Goal: Task Accomplishment & Management: Use online tool/utility

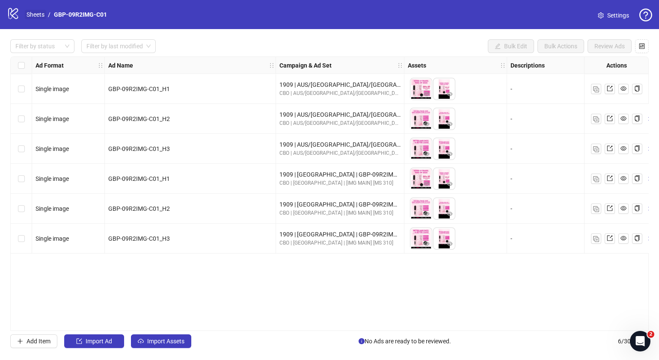
click at [31, 12] on link "Sheets" at bounding box center [35, 14] width 21 height 9
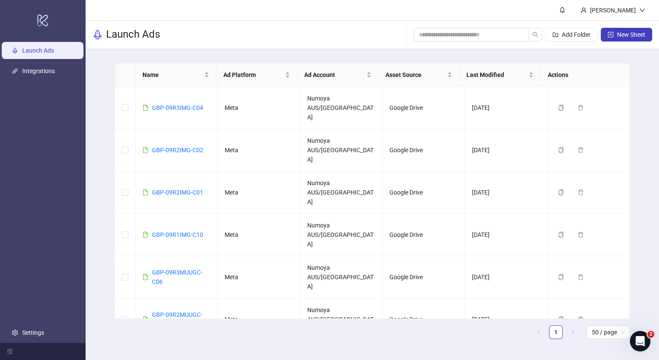
drag, startPoint x: 364, startPoint y: 214, endPoint x: 360, endPoint y: 222, distance: 9.0
click at [637, 36] on span "New Sheet" at bounding box center [631, 34] width 28 height 7
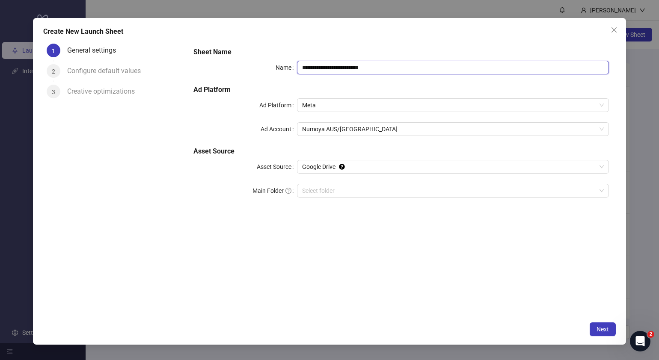
drag, startPoint x: 406, startPoint y: 68, endPoint x: 273, endPoint y: 76, distance: 133.0
click at [273, 76] on div "**********" at bounding box center [401, 128] width 423 height 168
paste input "text"
type input "**********"
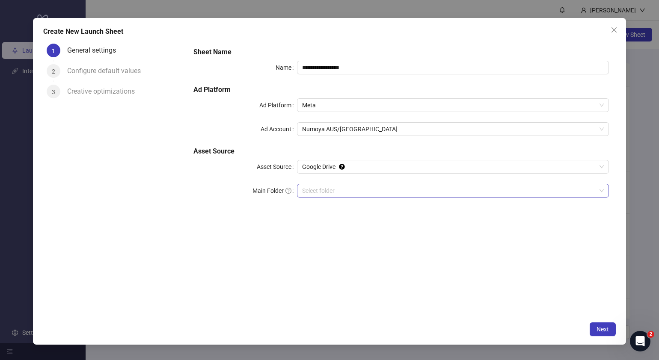
click at [353, 188] on input "Main Folder" at bounding box center [449, 191] width 294 height 13
click at [319, 247] on div "**********" at bounding box center [402, 178] width 430 height 277
click at [604, 331] on span "Next" at bounding box center [603, 329] width 12 height 7
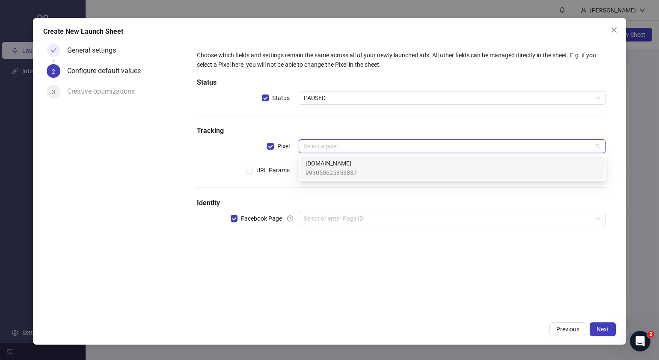
click at [586, 152] on input "search" at bounding box center [448, 146] width 289 height 13
click at [587, 150] on input "search" at bounding box center [448, 146] width 289 height 13
click at [481, 161] on div "Numoya.com 993050625853837" at bounding box center [452, 168] width 293 height 19
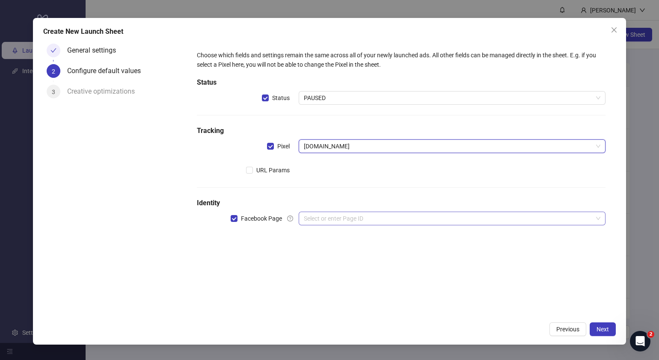
click at [325, 220] on input "search" at bounding box center [448, 218] width 289 height 13
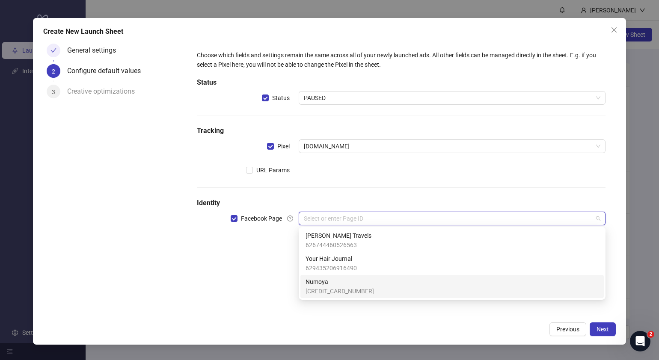
click at [331, 280] on span "Numoya" at bounding box center [340, 281] width 68 height 9
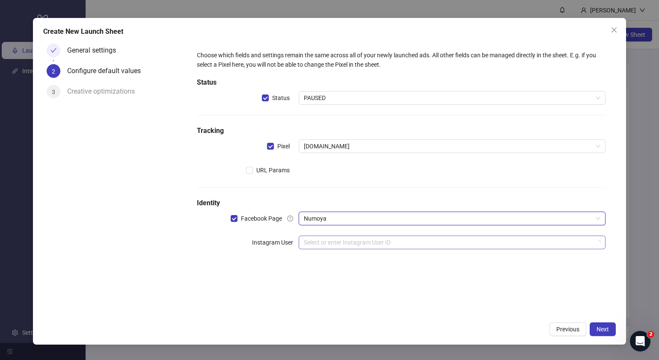
click at [326, 244] on input "search" at bounding box center [448, 242] width 289 height 13
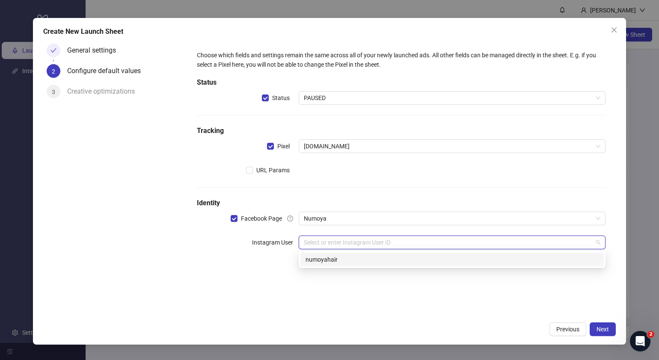
click at [329, 258] on div "numoyahair" at bounding box center [452, 259] width 293 height 9
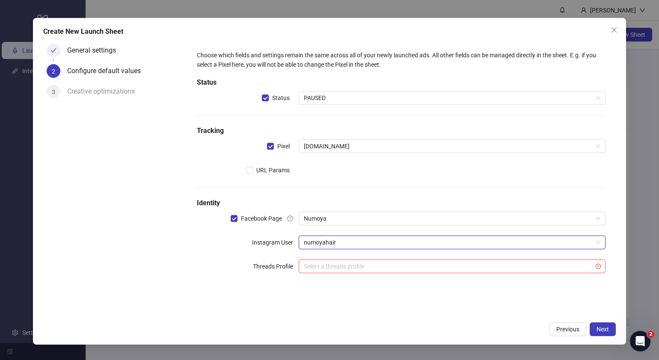
click at [415, 186] on div "Choose which fields and settings remain the same across all of your newly launc…" at bounding box center [402, 167] width 416 height 240
click at [606, 330] on span "Next" at bounding box center [603, 329] width 12 height 7
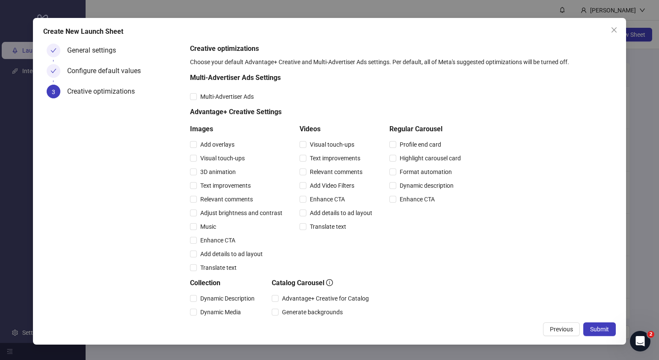
click at [606, 330] on span "Submit" at bounding box center [599, 329] width 19 height 7
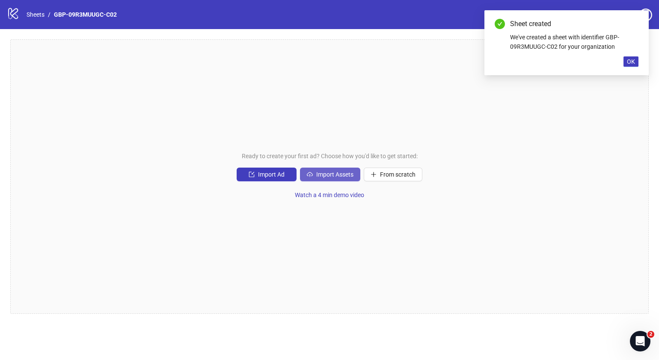
click at [332, 176] on span "Import Assets" at bounding box center [334, 174] width 37 height 7
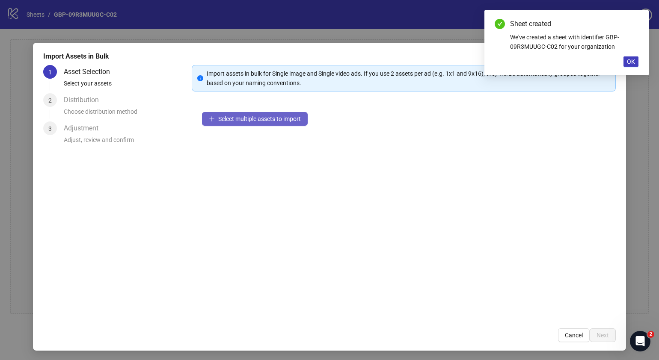
click at [297, 116] on span "Select multiple assets to import" at bounding box center [259, 119] width 83 height 7
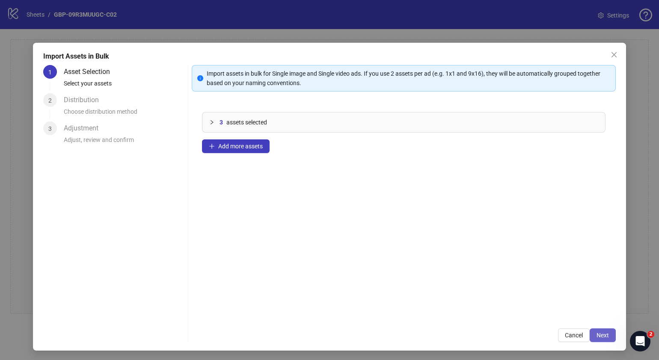
click at [597, 336] on span "Next" at bounding box center [603, 335] width 12 height 7
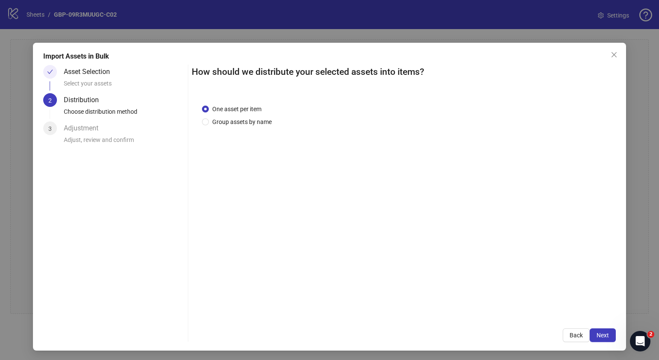
click at [597, 336] on span "Next" at bounding box center [603, 335] width 12 height 7
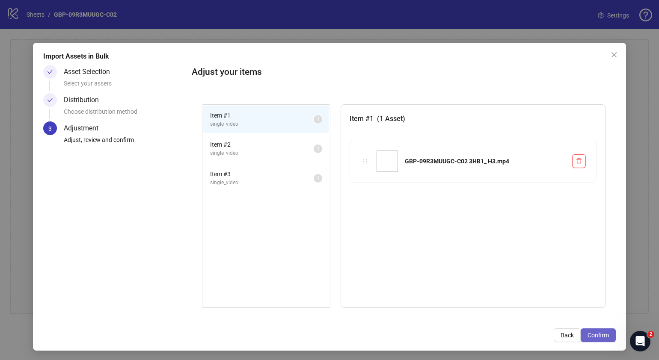
click at [595, 336] on span "Confirm" at bounding box center [598, 335] width 21 height 7
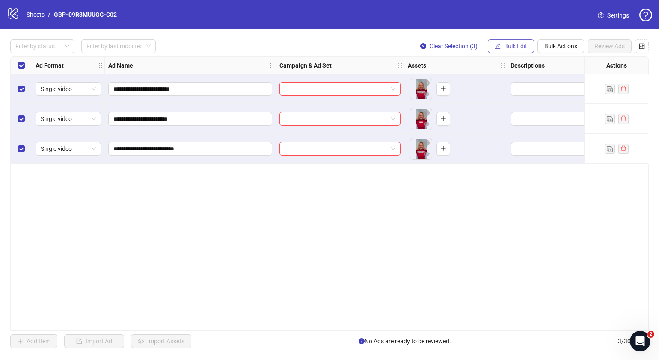
click at [505, 47] on span "Bulk Edit" at bounding box center [515, 46] width 23 height 7
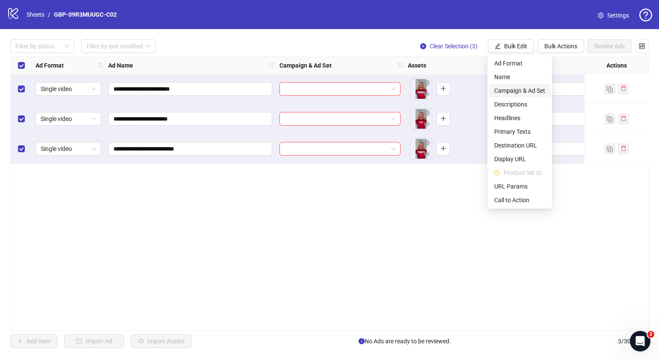
click at [512, 87] on span "Campaign & Ad Set" at bounding box center [519, 90] width 51 height 9
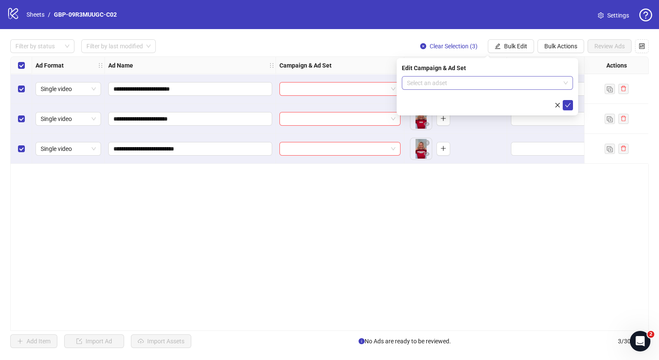
click at [517, 83] on input "search" at bounding box center [483, 83] width 153 height 13
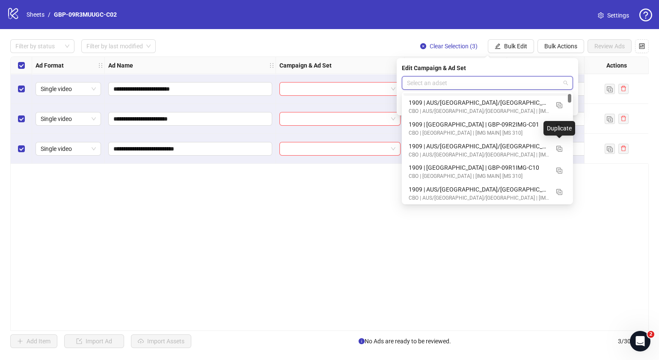
scroll to position [161, 0]
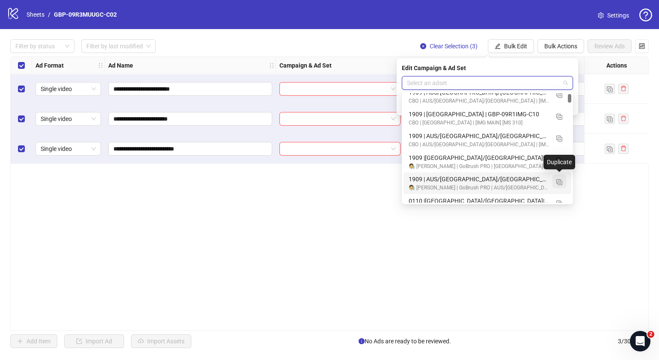
click at [560, 182] on img "button" at bounding box center [560, 182] width 6 height 6
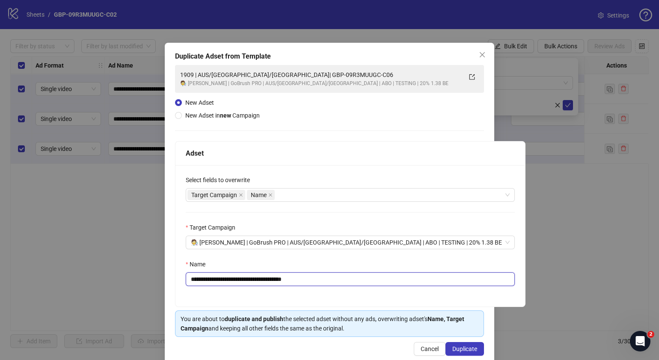
drag, startPoint x: 330, startPoint y: 280, endPoint x: 242, endPoint y: 280, distance: 88.2
click at [242, 280] on input "**********" at bounding box center [350, 280] width 329 height 14
paste input "text"
type input "**********"
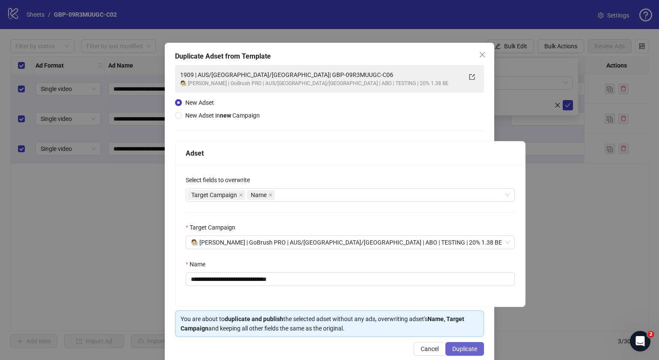
click at [462, 347] on span "Duplicate" at bounding box center [465, 349] width 25 height 7
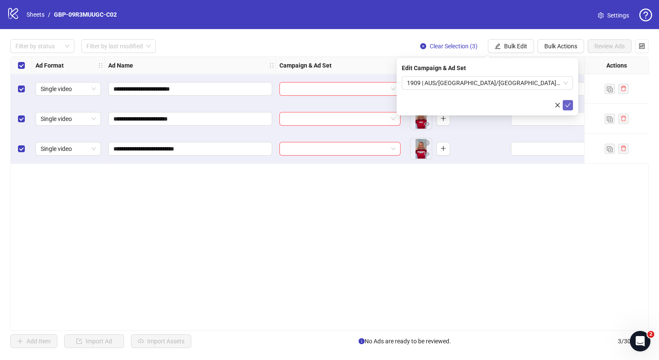
click at [568, 106] on icon "check" at bounding box center [569, 105] width 6 height 4
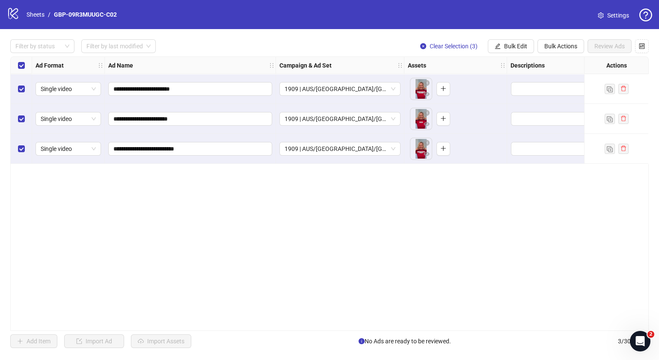
click at [376, 216] on div "**********" at bounding box center [329, 194] width 639 height 275
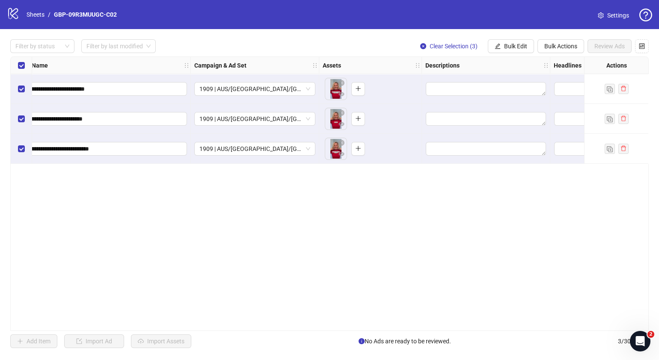
scroll to position [0, 175]
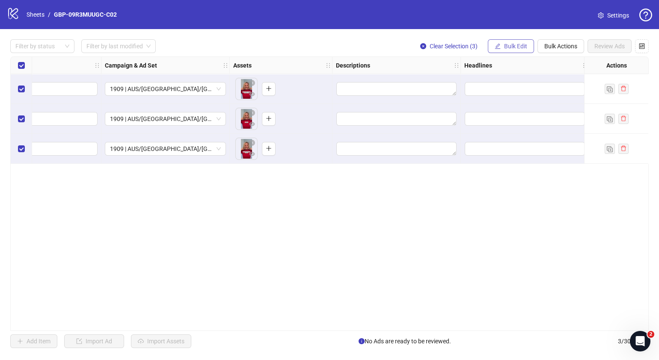
click at [506, 46] on span "Bulk Edit" at bounding box center [515, 46] width 23 height 7
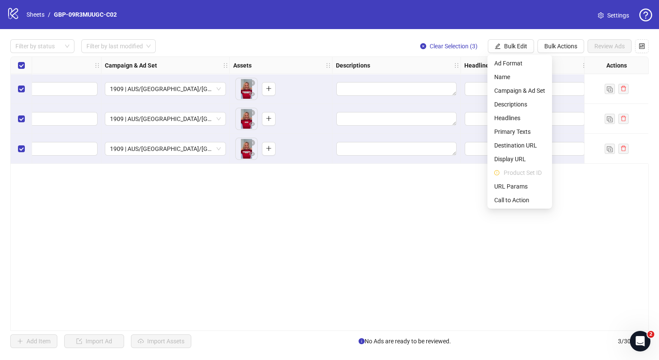
click at [258, 243] on div "**********" at bounding box center [329, 194] width 639 height 275
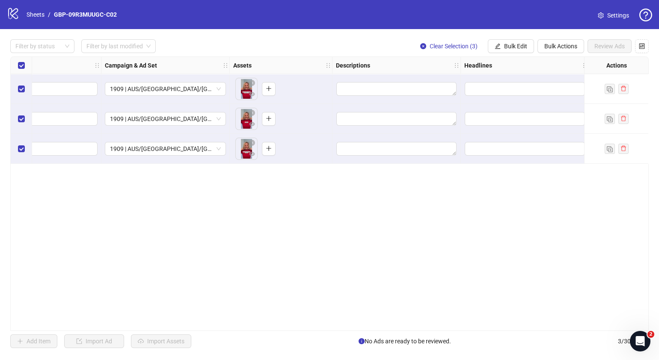
scroll to position [0, 0]
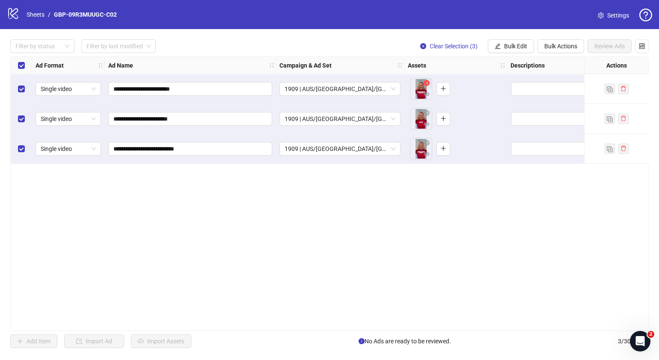
click at [427, 84] on icon "close-circle" at bounding box center [427, 83] width 6 height 6
click at [424, 92] on button "button" at bounding box center [421, 89] width 14 height 14
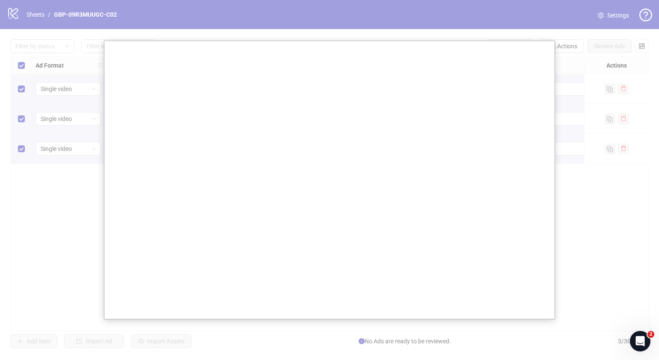
click at [60, 253] on div at bounding box center [329, 180] width 659 height 360
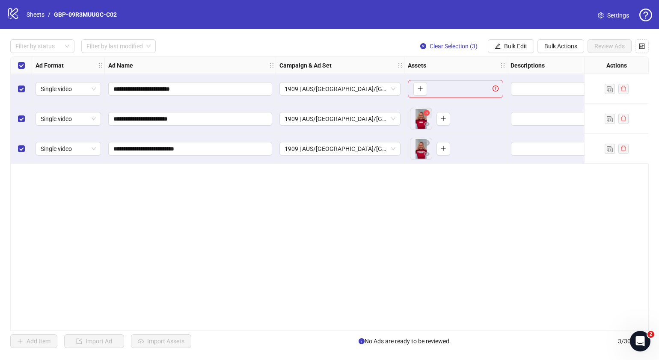
click at [428, 114] on icon "close-circle" at bounding box center [427, 113] width 6 height 6
click at [428, 142] on icon "close-circle" at bounding box center [427, 143] width 6 height 6
click at [420, 91] on icon "plus" at bounding box center [420, 89] width 6 height 6
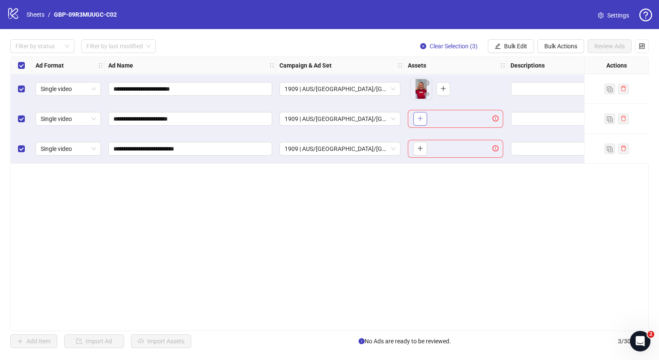
click at [423, 120] on icon "plus" at bounding box center [420, 119] width 6 height 6
click at [421, 150] on icon "plus" at bounding box center [420, 149] width 6 height 6
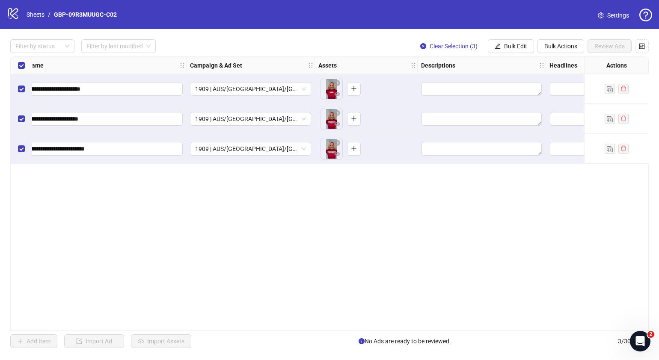
scroll to position [0, 215]
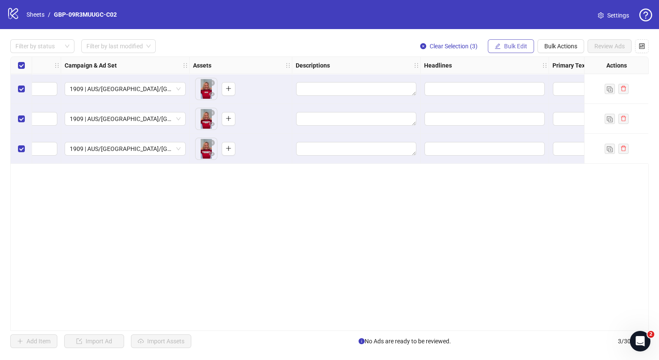
click at [518, 49] on span "Bulk Edit" at bounding box center [515, 46] width 23 height 7
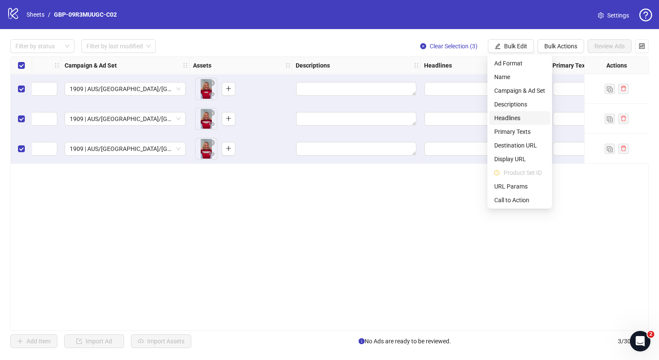
click at [518, 119] on span "Headlines" at bounding box center [519, 117] width 51 height 9
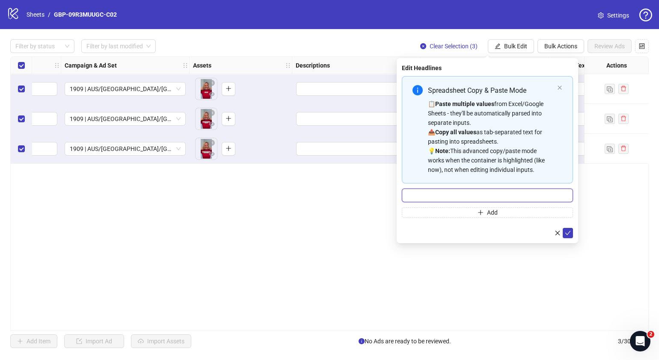
click at [467, 195] on input "Multi-input container - paste or copy values" at bounding box center [487, 196] width 171 height 14
paste input "*******"
type input "*******"
click at [455, 217] on button "Add" at bounding box center [487, 213] width 171 height 10
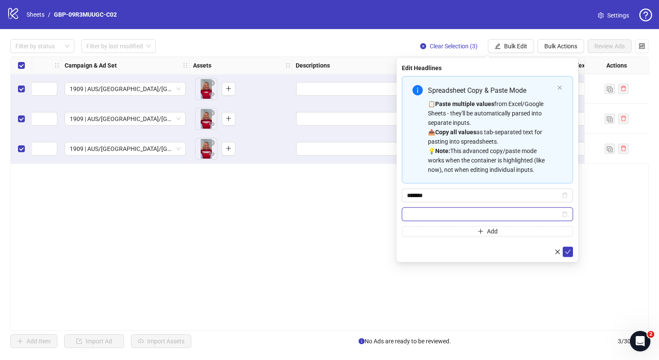
click at [490, 218] on input "Multi-input container - paste or copy values" at bounding box center [483, 214] width 153 height 9
paste input "**********"
type input "**********"
click at [566, 250] on icon "check" at bounding box center [568, 252] width 6 height 6
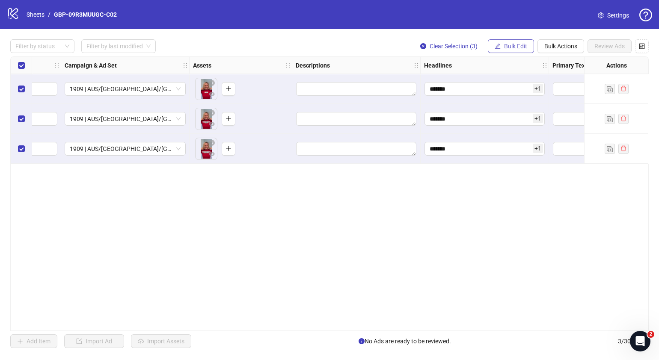
click at [515, 48] on span "Bulk Edit" at bounding box center [515, 46] width 23 height 7
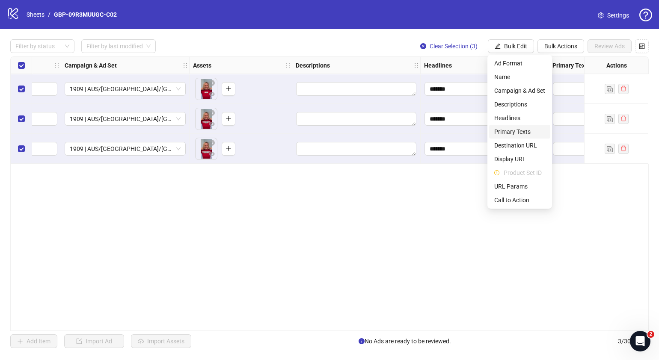
click at [512, 131] on span "Primary Texts" at bounding box center [519, 131] width 51 height 9
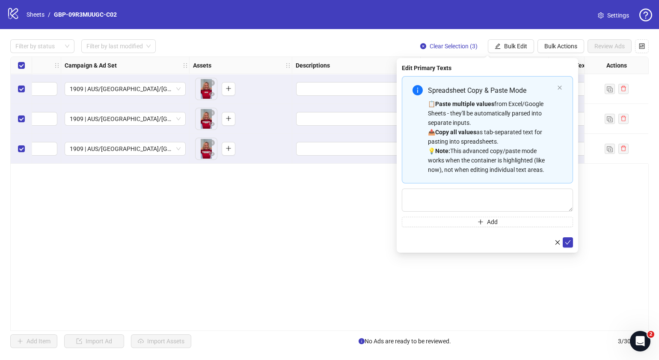
click at [486, 185] on div "Spreadsheet Copy & Paste Mode 📋 Paste multiple values from Excel/Google Sheets …" at bounding box center [487, 151] width 171 height 151
click at [485, 197] on textarea "Multi-text input container - paste or copy values" at bounding box center [487, 200] width 171 height 23
paste textarea "**********"
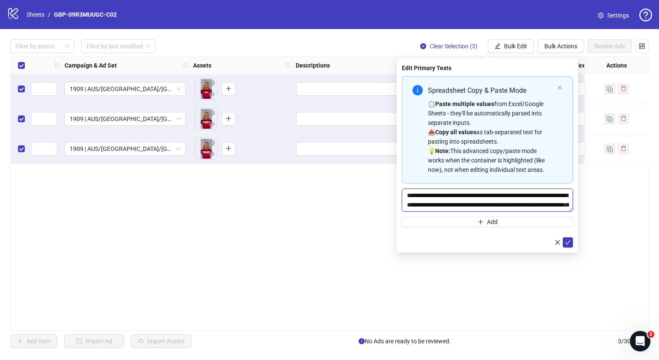
scroll to position [25, 0]
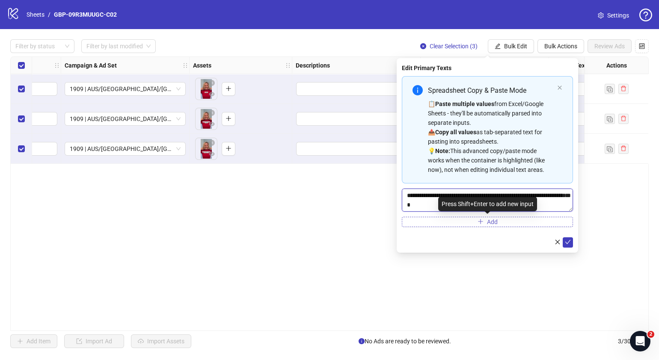
type textarea "**********"
click at [485, 223] on button "Add" at bounding box center [487, 222] width 171 height 10
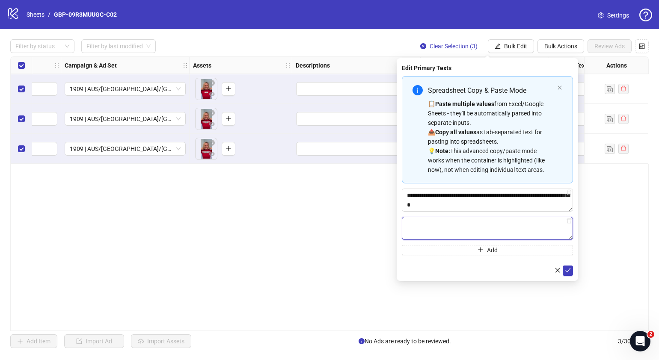
paste textarea "**********"
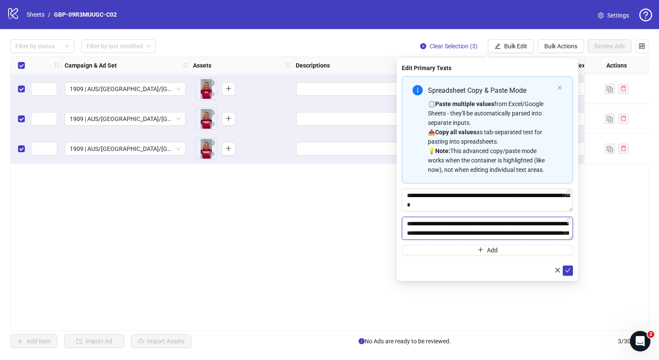
scroll to position [35, 0]
type textarea "**********"
click at [570, 272] on icon "check" at bounding box center [568, 271] width 6 height 6
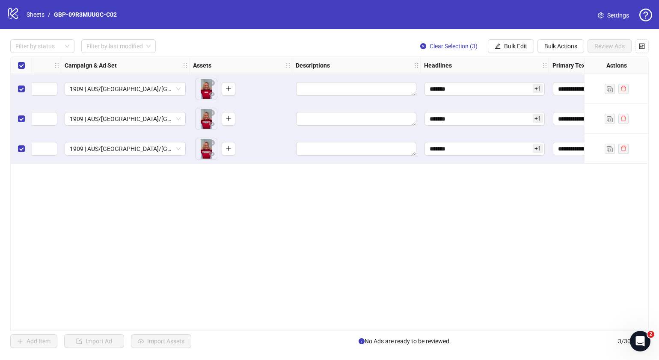
click at [203, 86] on body "**********" at bounding box center [329, 180] width 659 height 360
click at [211, 95] on icon "eye" at bounding box center [212, 94] width 6 height 4
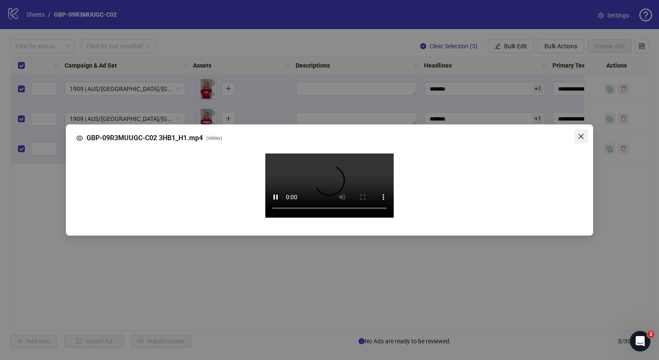
click at [580, 133] on icon "close" at bounding box center [581, 136] width 7 height 7
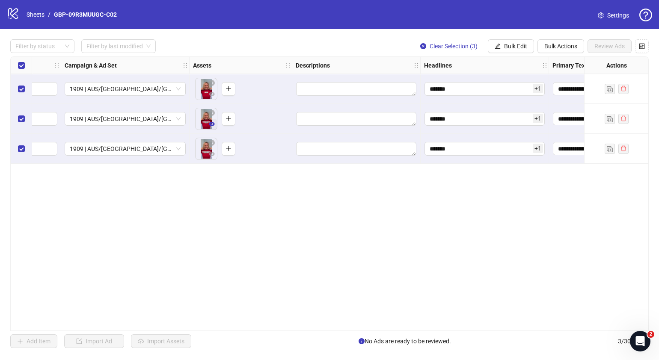
click at [212, 124] on icon "eye" at bounding box center [212, 124] width 6 height 6
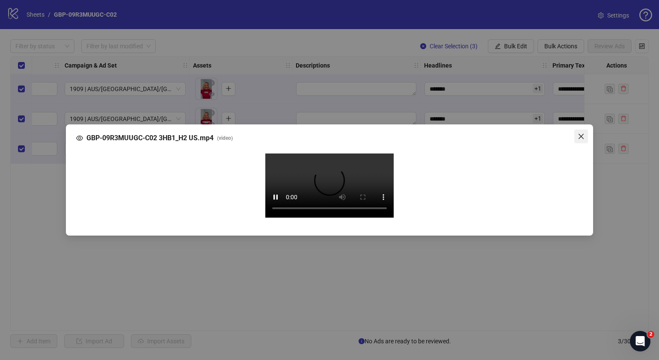
click at [584, 133] on icon "close" at bounding box center [581, 136] width 7 height 7
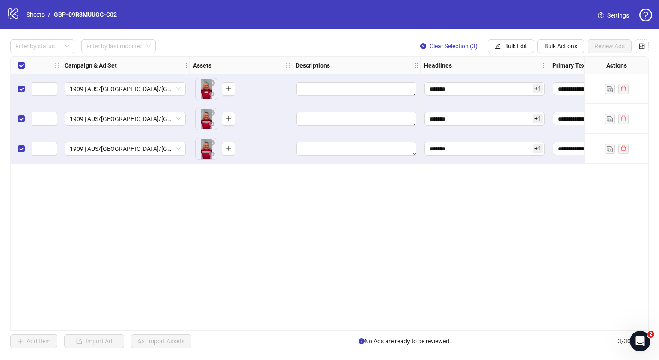
click at [381, 263] on div "**********" at bounding box center [329, 194] width 639 height 275
click at [205, 88] on body "**********" at bounding box center [329, 180] width 659 height 360
click at [213, 96] on icon "eye" at bounding box center [212, 94] width 6 height 6
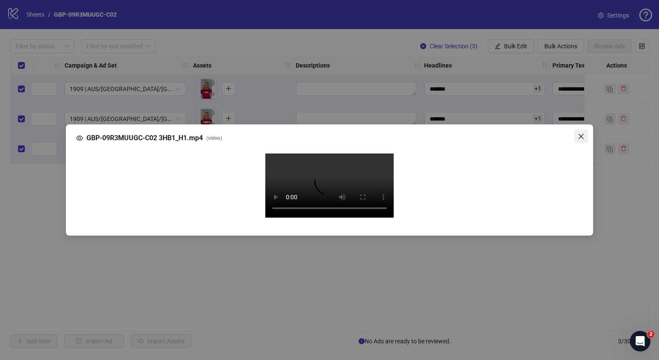
click at [583, 130] on button "Close" at bounding box center [582, 137] width 14 height 14
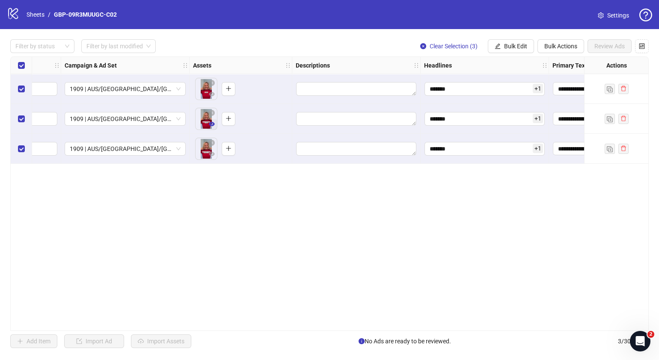
click at [210, 126] on icon "eye" at bounding box center [212, 124] width 6 height 4
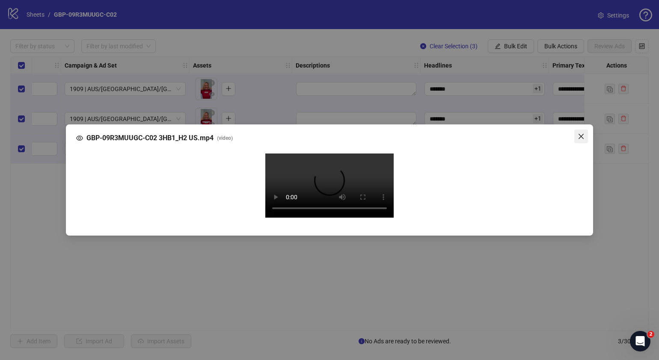
click at [581, 133] on icon "close" at bounding box center [581, 136] width 7 height 7
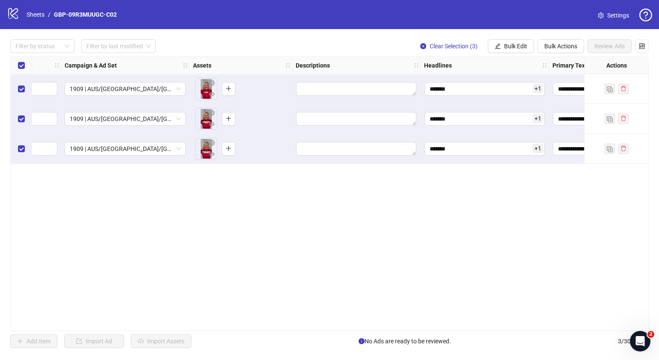
click at [421, 256] on div "**********" at bounding box center [329, 194] width 639 height 275
click at [211, 154] on icon "eye" at bounding box center [212, 154] width 6 height 4
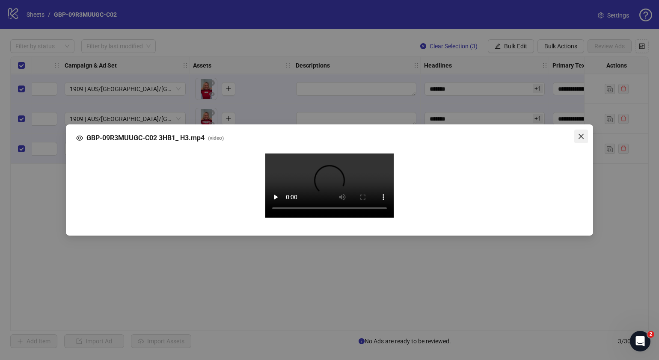
click at [580, 136] on icon "close" at bounding box center [581, 136] width 7 height 7
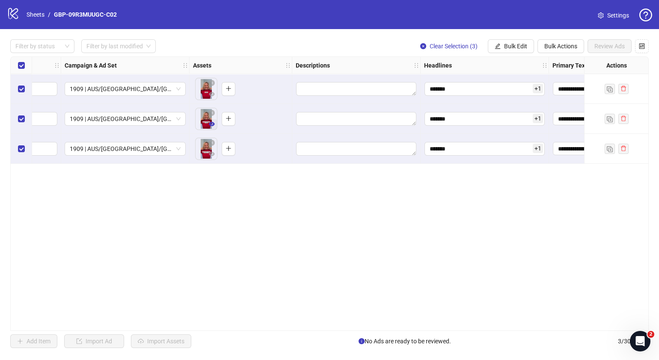
click at [213, 126] on icon "eye" at bounding box center [212, 124] width 6 height 4
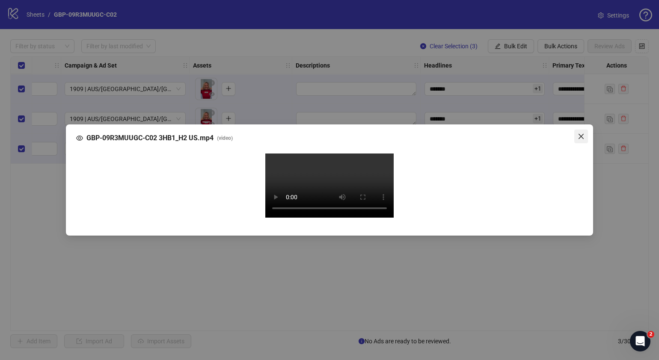
click at [586, 133] on span "Close" at bounding box center [582, 136] width 14 height 7
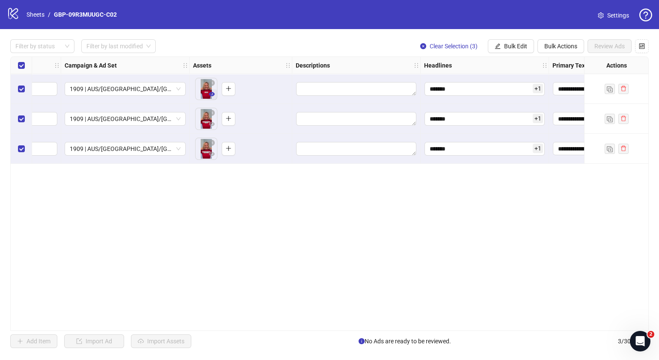
click at [211, 96] on icon "eye" at bounding box center [212, 94] width 6 height 4
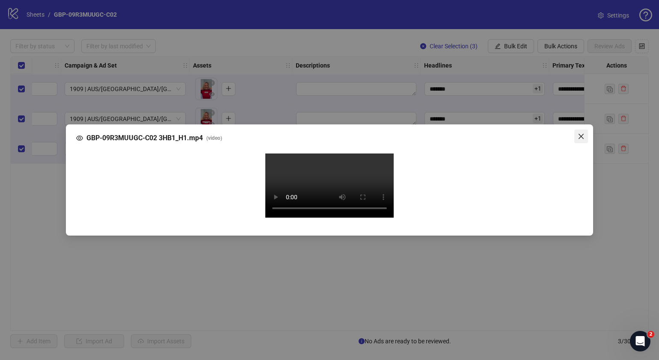
click at [579, 130] on button "Close" at bounding box center [582, 137] width 14 height 14
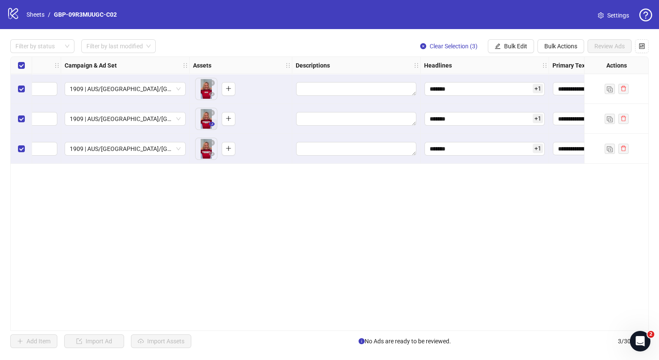
click at [209, 126] on icon "eye" at bounding box center [212, 124] width 6 height 6
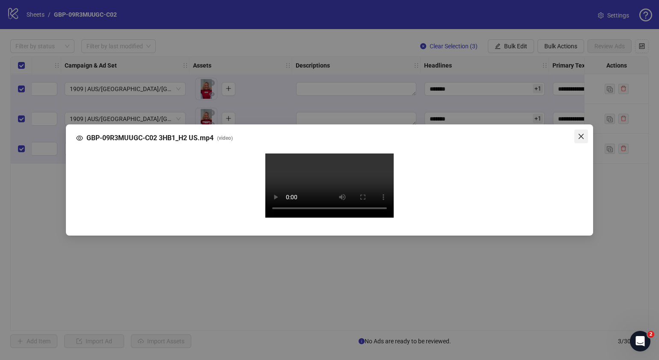
click at [580, 134] on icon "close" at bounding box center [581, 136] width 5 height 5
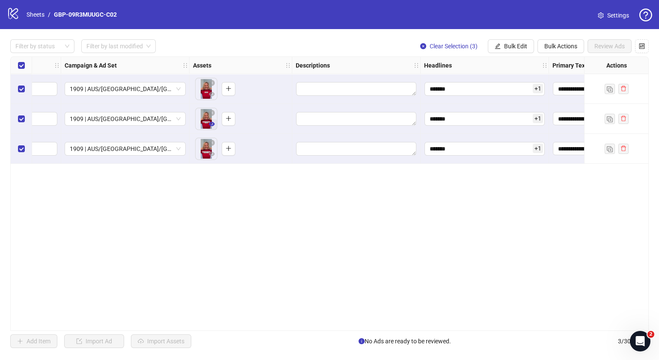
click at [210, 126] on icon "eye" at bounding box center [212, 124] width 6 height 6
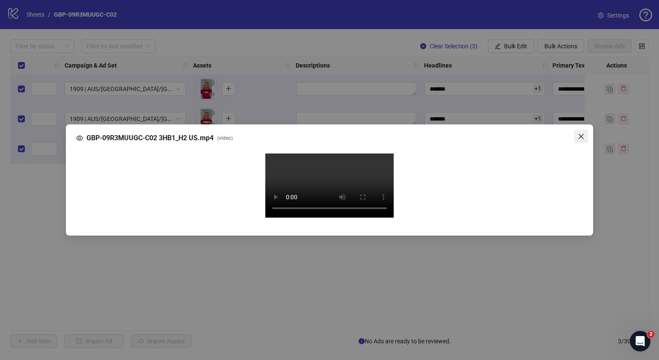
click at [582, 130] on button "Close" at bounding box center [582, 137] width 14 height 14
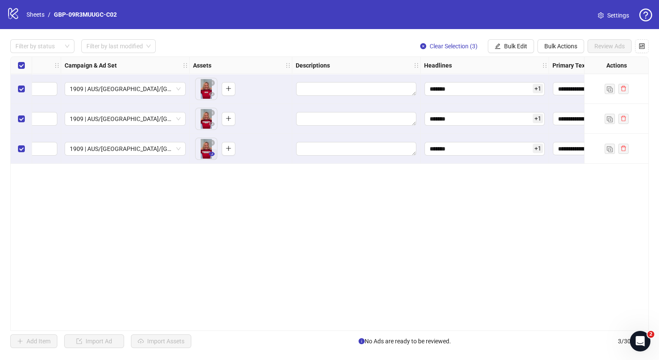
click at [213, 154] on icon "eye" at bounding box center [212, 154] width 6 height 4
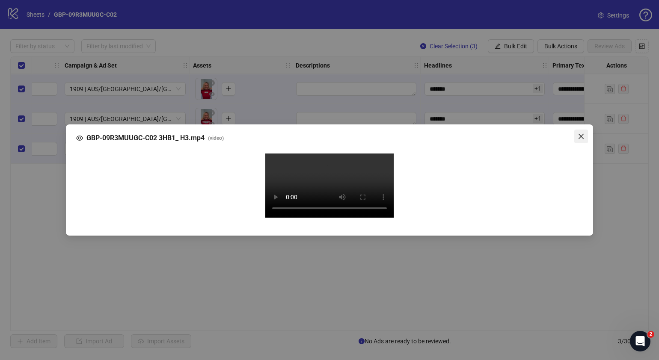
click at [581, 130] on button "Close" at bounding box center [582, 137] width 14 height 14
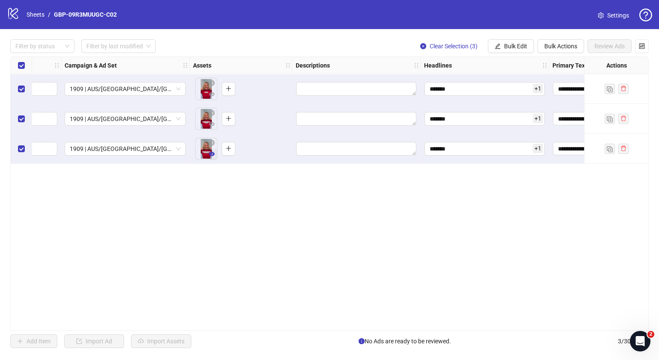
click at [210, 153] on icon "eye" at bounding box center [212, 154] width 6 height 4
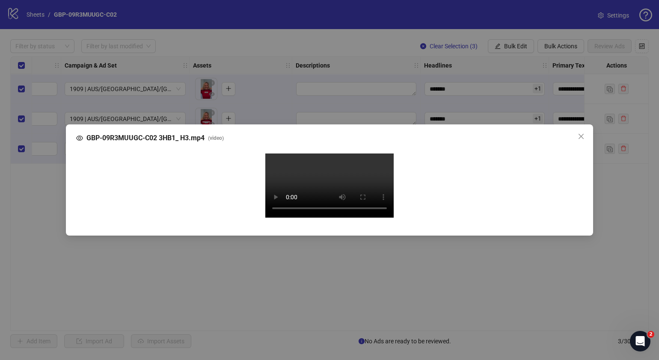
click at [582, 133] on icon "close" at bounding box center [581, 136] width 7 height 7
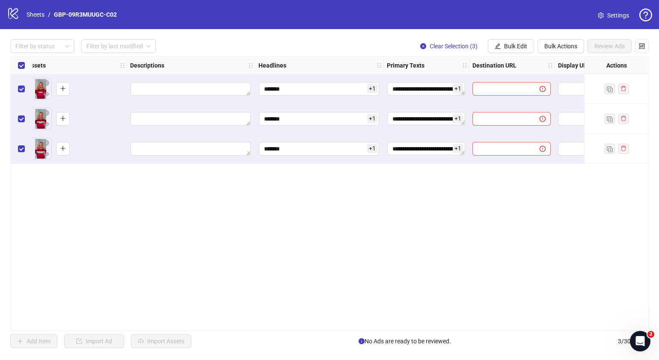
scroll to position [0, 382]
click at [506, 50] on button "Bulk Edit" at bounding box center [511, 46] width 46 height 14
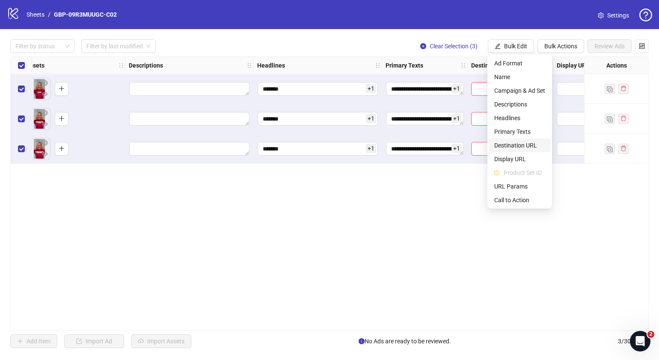
click at [527, 144] on span "Destination URL" at bounding box center [519, 145] width 51 height 9
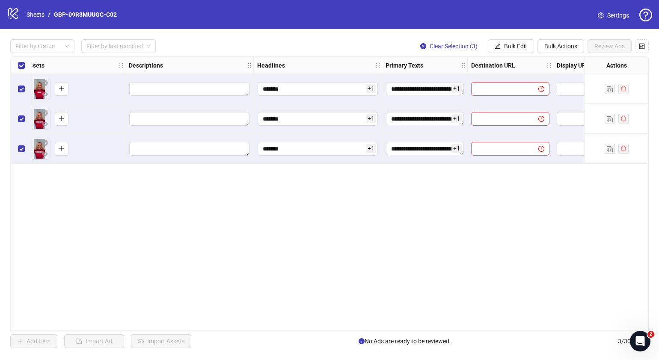
drag, startPoint x: 475, startPoint y: 231, endPoint x: 471, endPoint y: 228, distance: 5.2
click at [475, 231] on div "**********" at bounding box center [329, 194] width 639 height 275
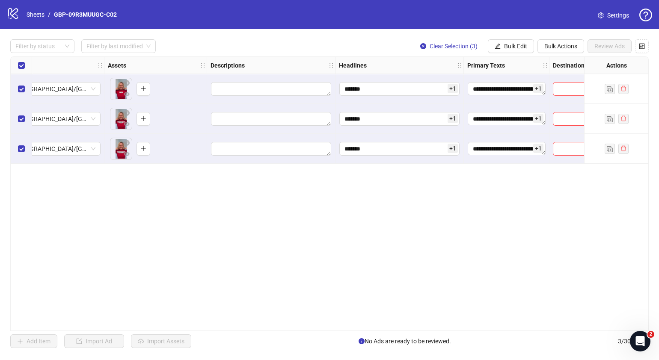
scroll to position [0, 316]
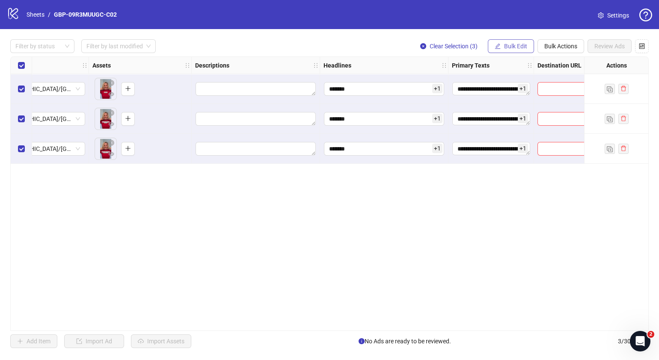
click at [516, 47] on span "Bulk Edit" at bounding box center [515, 46] width 23 height 7
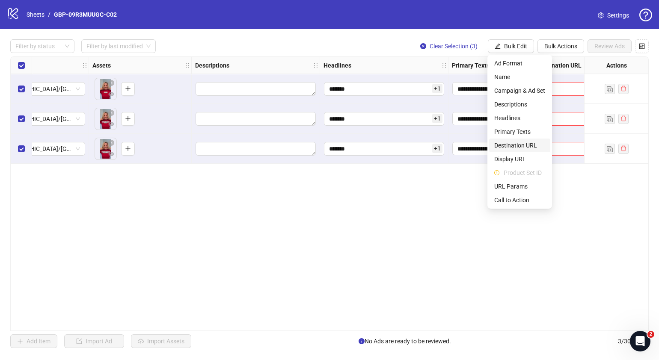
click at [517, 146] on span "Destination URL" at bounding box center [519, 145] width 51 height 9
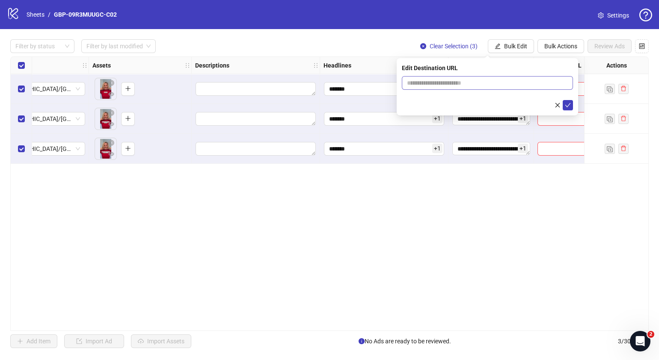
click at [467, 88] on span at bounding box center [487, 83] width 171 height 14
click at [470, 82] on input "text" at bounding box center [484, 82] width 154 height 9
paste input "**********"
type input "**********"
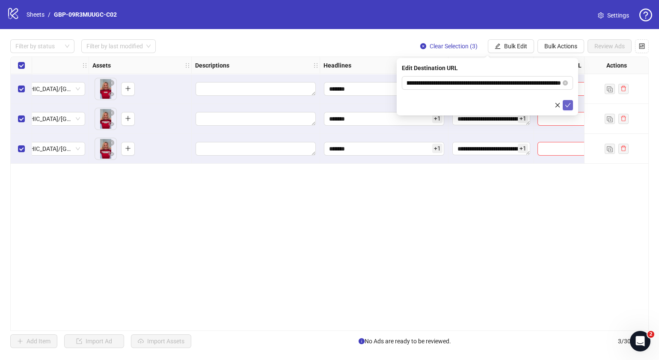
click at [567, 109] on button "submit" at bounding box center [568, 105] width 10 height 10
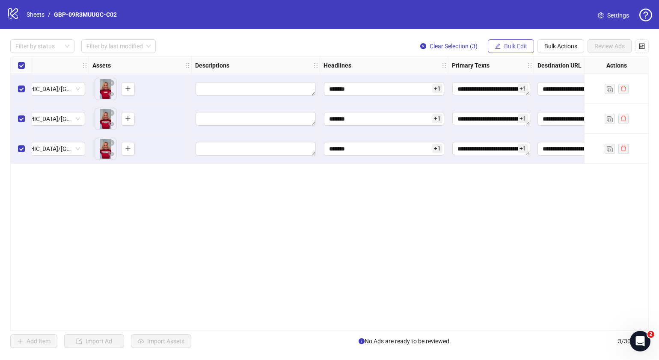
click at [523, 50] on button "Bulk Edit" at bounding box center [511, 46] width 46 height 14
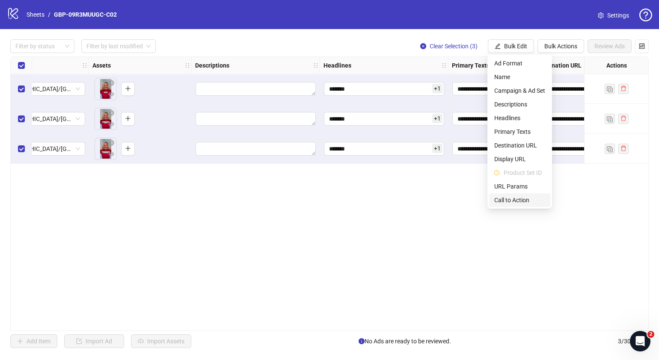
click at [517, 201] on span "Call to Action" at bounding box center [519, 200] width 51 height 9
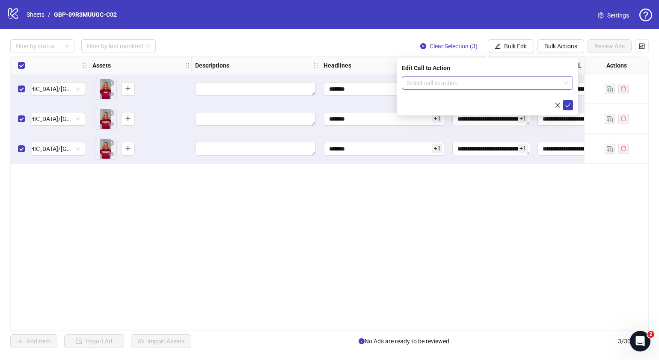
click at [470, 87] on input "search" at bounding box center [483, 83] width 153 height 13
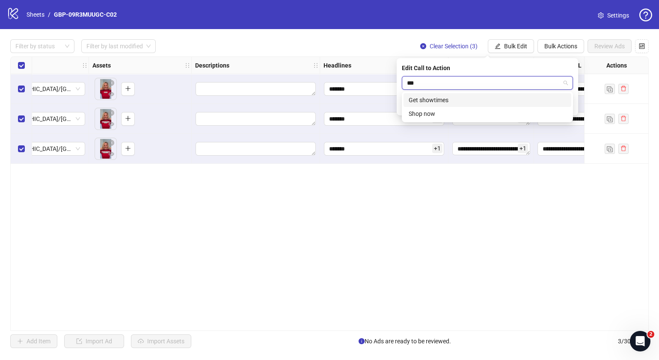
type input "****"
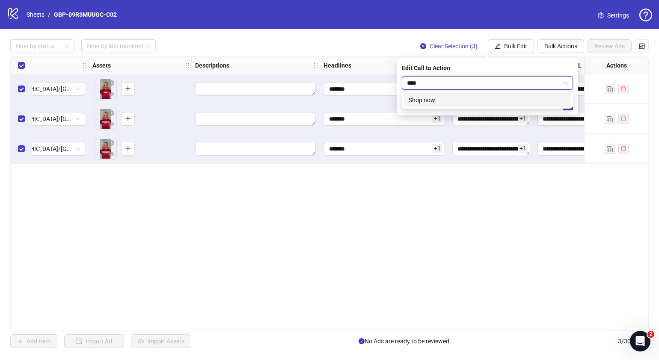
click at [469, 98] on div "Shop now" at bounding box center [488, 99] width 158 height 9
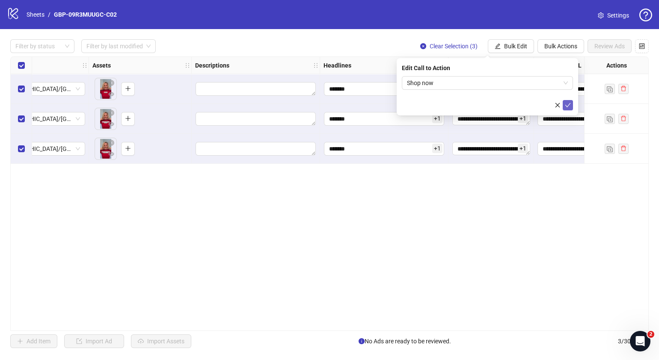
click at [566, 104] on icon "check" at bounding box center [568, 105] width 6 height 6
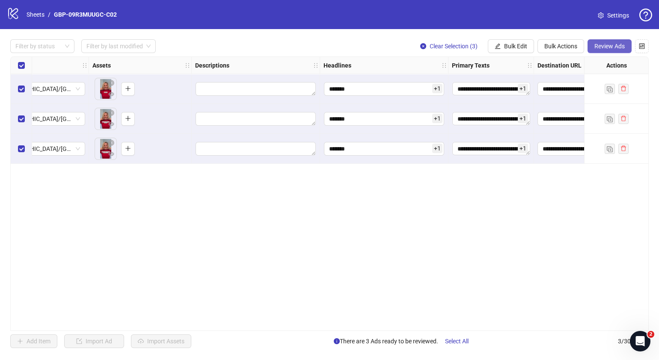
click at [615, 47] on span "Review Ads" at bounding box center [610, 46] width 30 height 7
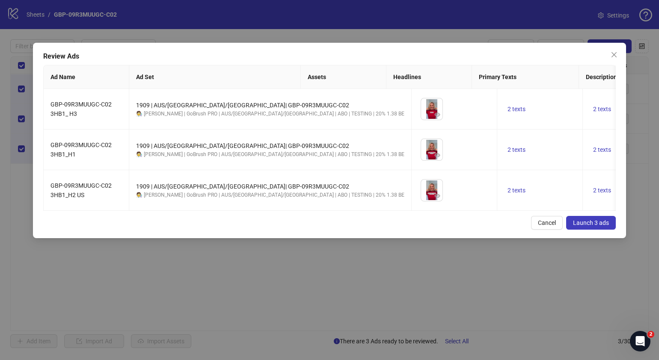
click at [616, 58] on icon "close" at bounding box center [614, 54] width 7 height 7
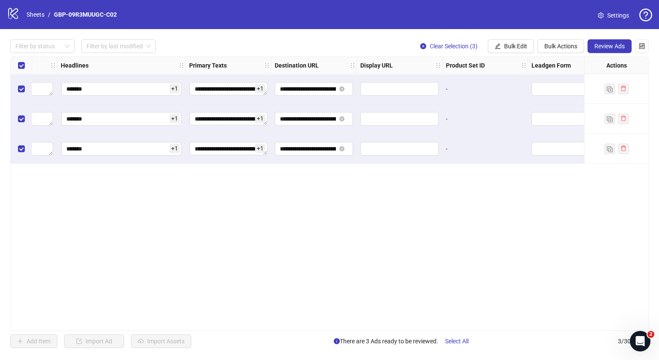
scroll to position [0, 587]
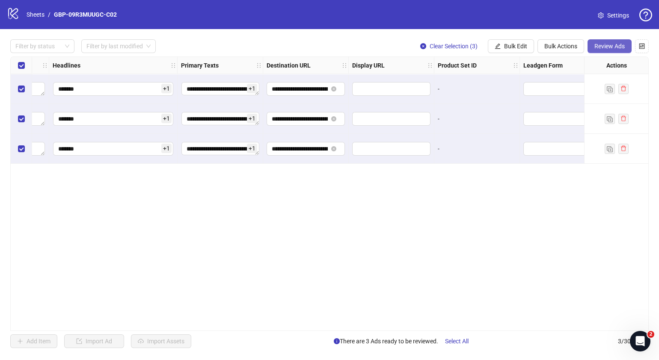
click at [616, 41] on button "Review Ads" at bounding box center [610, 46] width 44 height 14
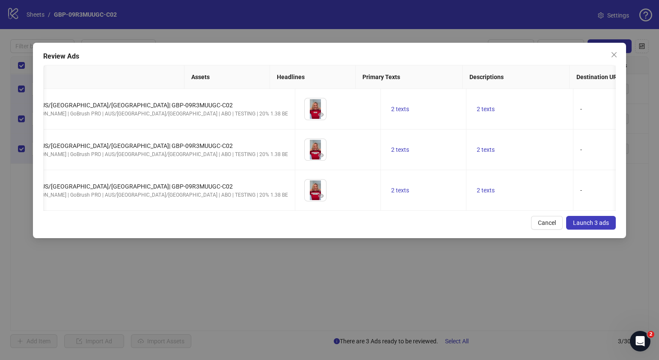
scroll to position [0, 244]
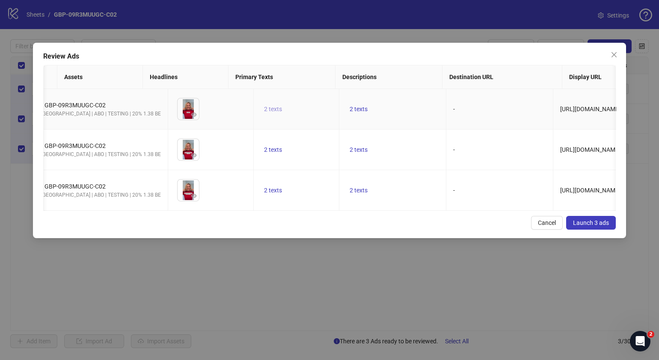
click at [264, 109] on span "2 texts" at bounding box center [273, 109] width 18 height 7
click at [293, 107] on button "button" at bounding box center [296, 103] width 14 height 14
click at [324, 230] on div "Cancel Launch 3 ads" at bounding box center [329, 223] width 573 height 14
click at [350, 112] on span "2 texts" at bounding box center [359, 109] width 18 height 7
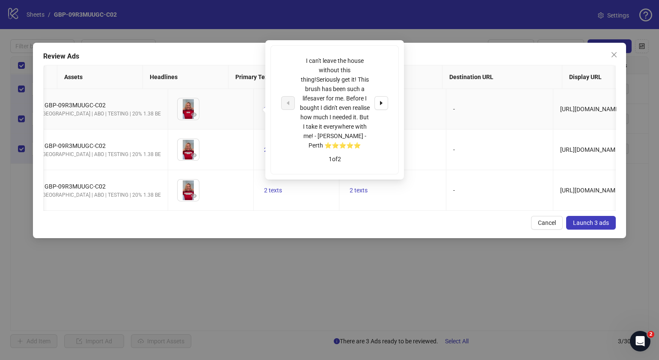
click at [381, 110] on div "I can't leave the house without this thing!Seriously get it! This brush has bee…" at bounding box center [334, 103] width 107 height 94
click at [381, 108] on button "button" at bounding box center [382, 103] width 14 height 14
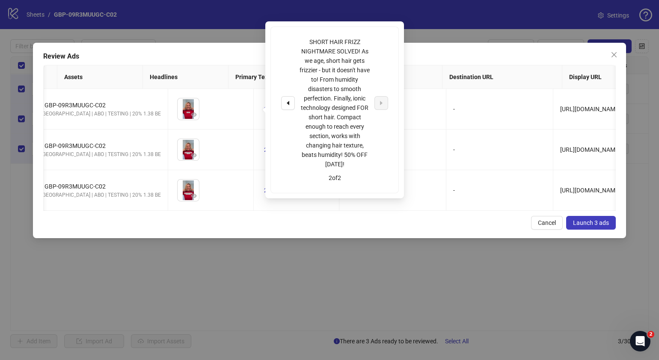
click at [362, 230] on div "Cancel Launch 3 ads" at bounding box center [329, 223] width 573 height 14
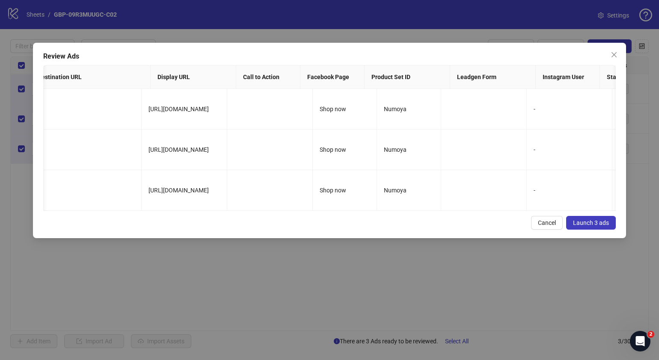
scroll to position [0, 0]
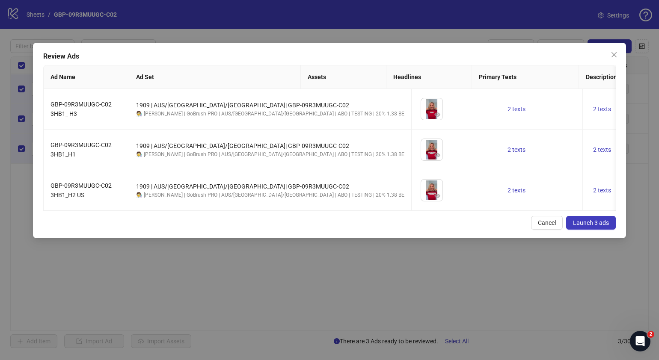
click at [597, 226] on span "Launch 3 ads" at bounding box center [591, 223] width 36 height 7
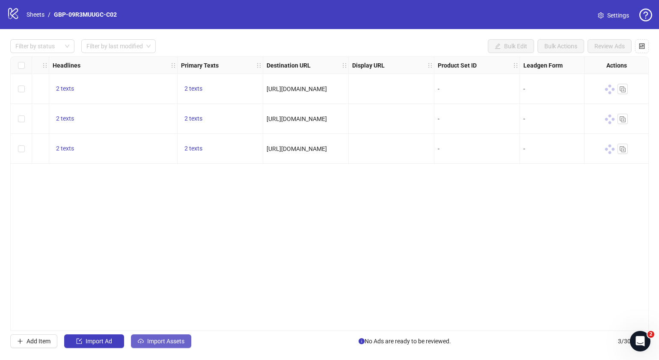
click at [164, 342] on span "Import Assets" at bounding box center [165, 341] width 37 height 7
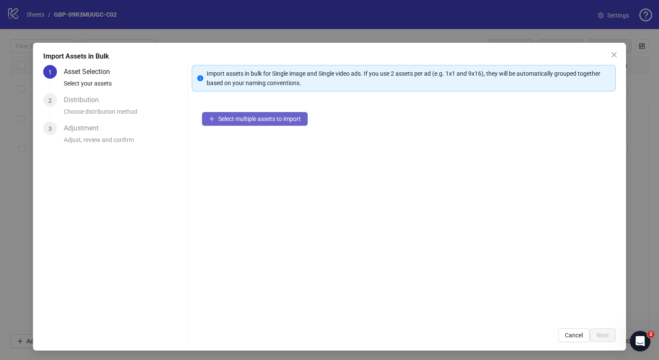
click at [284, 121] on span "Select multiple assets to import" at bounding box center [259, 119] width 83 height 7
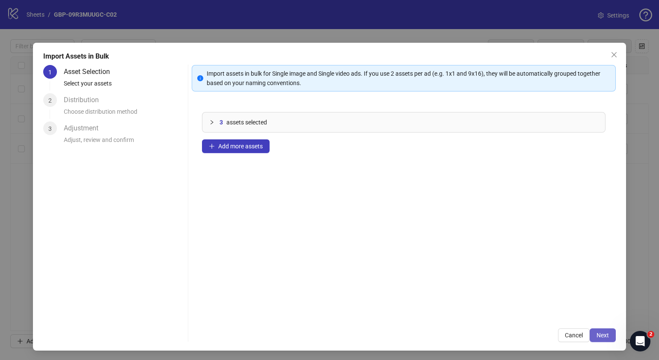
click at [599, 338] on span "Next" at bounding box center [603, 335] width 12 height 7
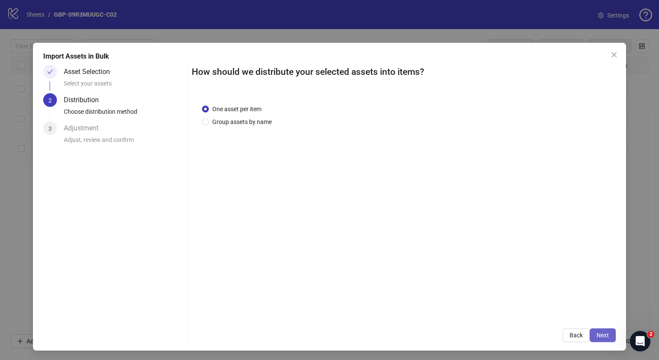
click at [599, 336] on span "Next" at bounding box center [603, 335] width 12 height 7
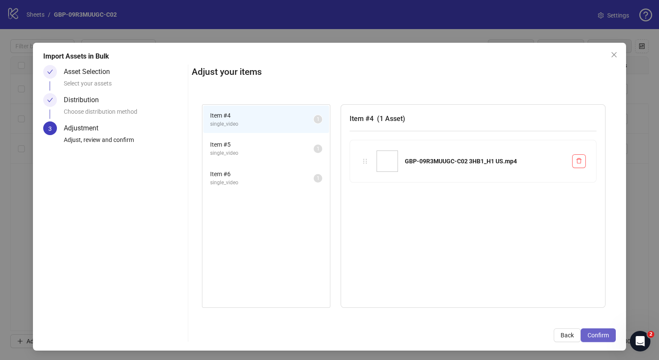
click at [599, 336] on span "Confirm" at bounding box center [598, 335] width 21 height 7
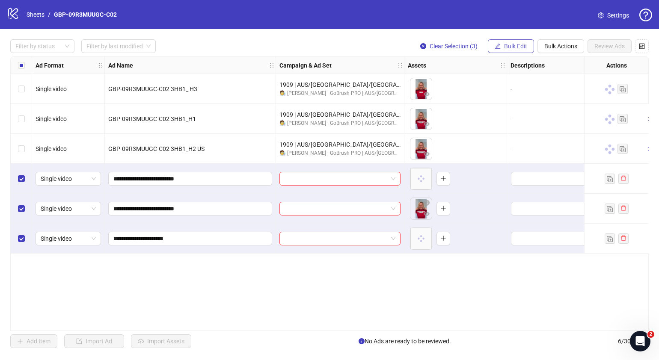
click at [521, 48] on span "Bulk Edit" at bounding box center [515, 46] width 23 height 7
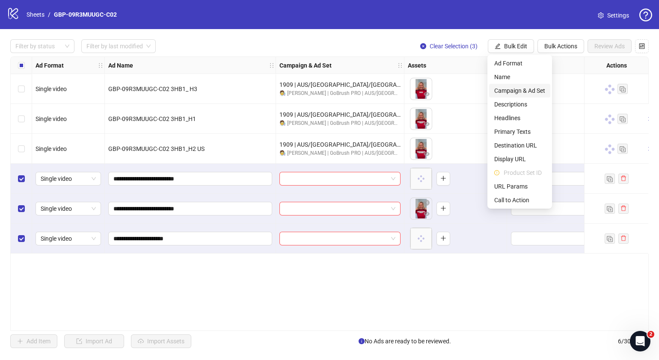
click at [520, 90] on span "Campaign & Ad Set" at bounding box center [519, 90] width 51 height 9
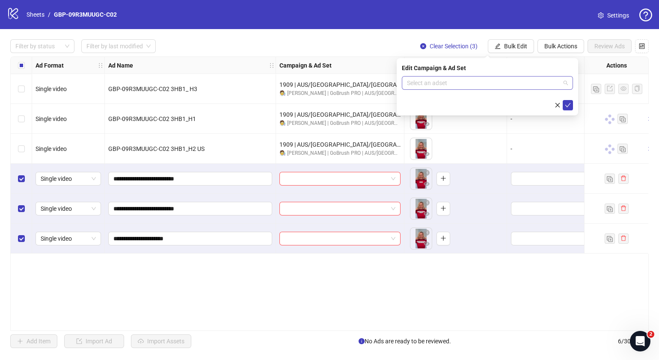
click at [569, 83] on div "Select an adset" at bounding box center [487, 83] width 171 height 14
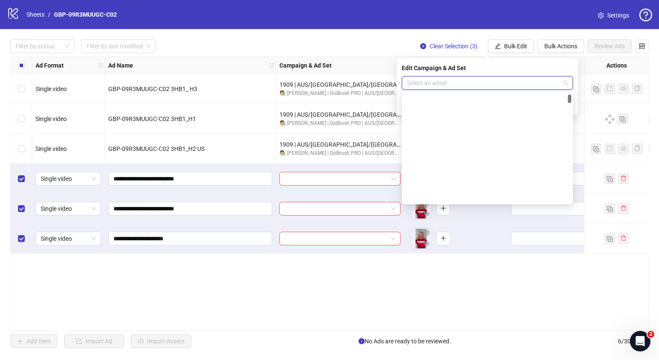
scroll to position [196, 0]
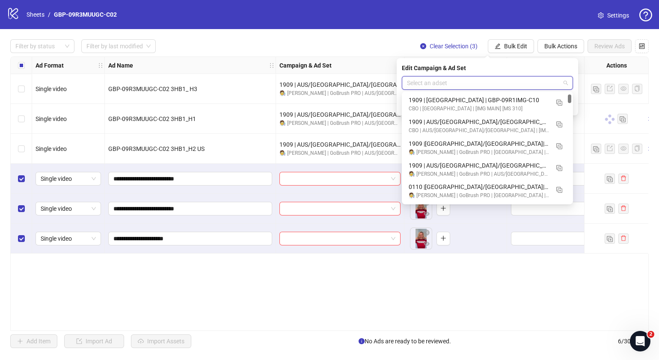
click at [570, 99] on div at bounding box center [569, 99] width 3 height 9
click at [560, 146] on img "button" at bounding box center [560, 146] width 6 height 6
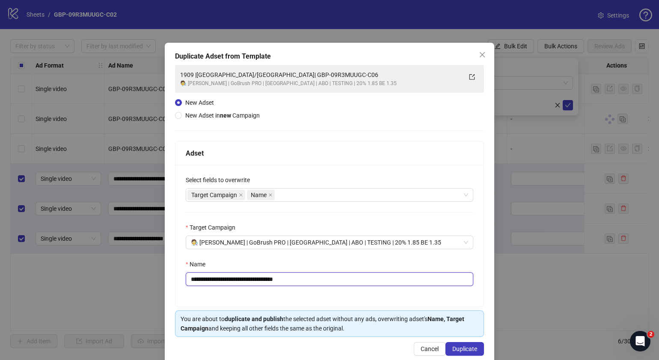
drag, startPoint x: 320, startPoint y: 280, endPoint x: 231, endPoint y: 273, distance: 89.7
click at [231, 273] on input "**********" at bounding box center [330, 280] width 288 height 14
paste input "text"
type input "**********"
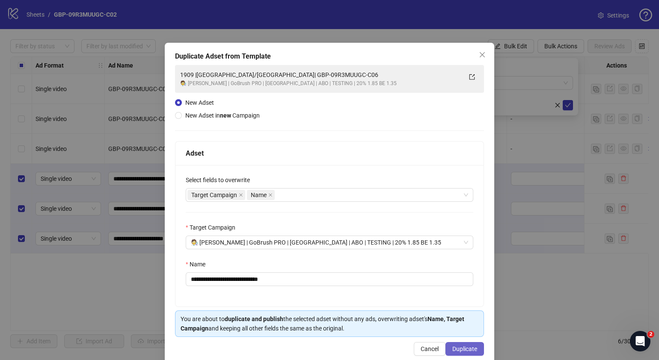
click at [467, 346] on span "Duplicate" at bounding box center [465, 349] width 25 height 7
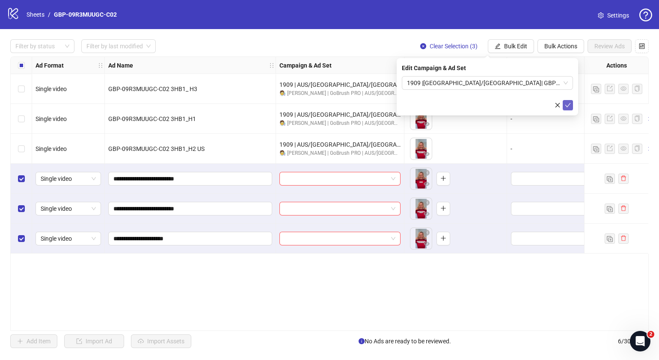
click at [570, 102] on icon "check" at bounding box center [568, 105] width 6 height 6
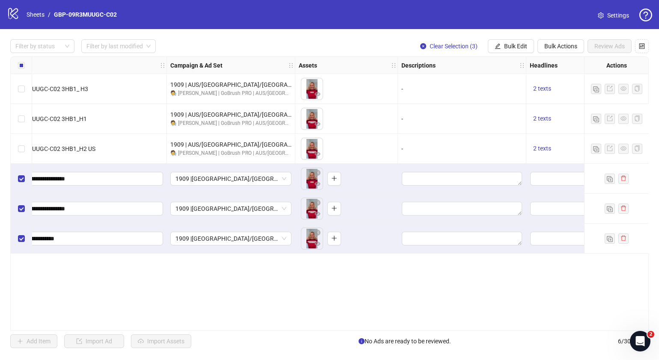
scroll to position [0, 224]
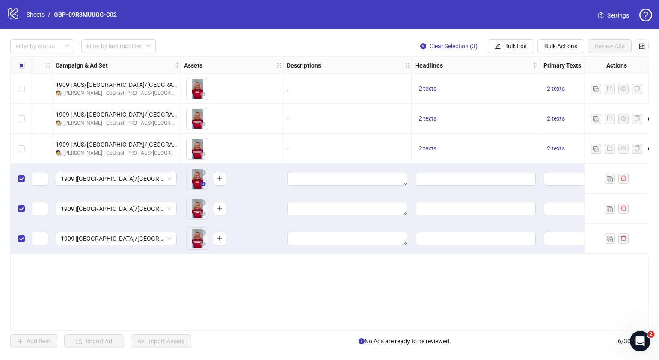
click at [203, 182] on icon "eye" at bounding box center [203, 184] width 6 height 6
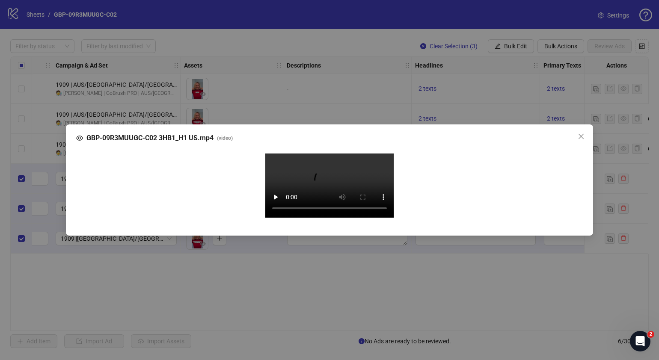
click at [585, 133] on span "Close" at bounding box center [582, 136] width 14 height 7
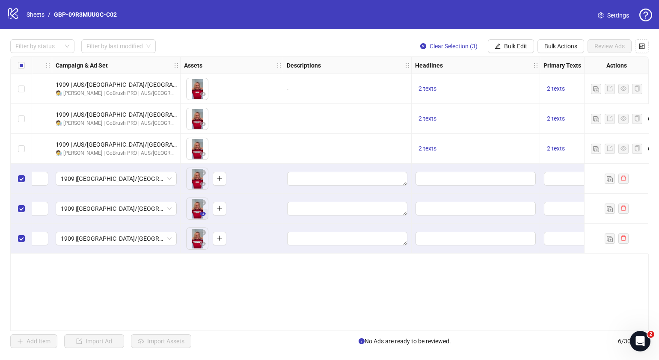
click at [204, 215] on icon "eye" at bounding box center [203, 214] width 6 height 4
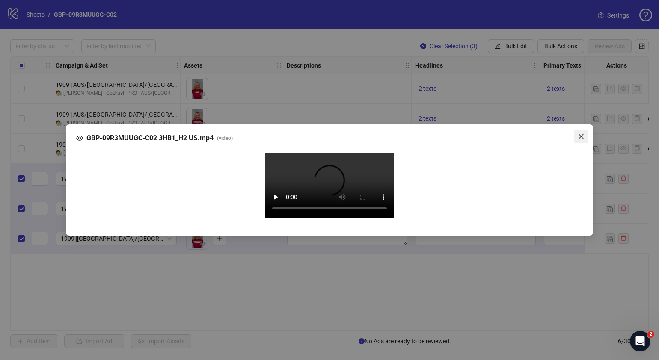
click at [580, 133] on icon "close" at bounding box center [581, 136] width 7 height 7
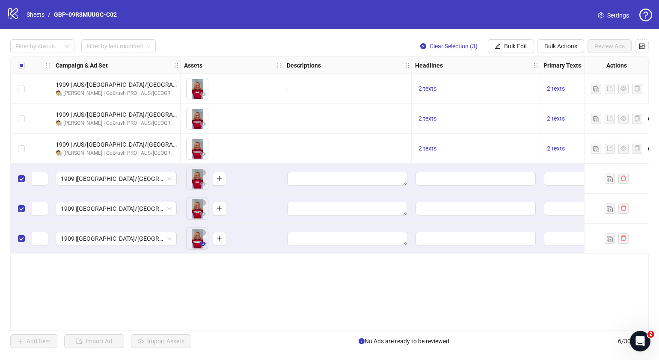
click at [203, 243] on icon "eye" at bounding box center [203, 244] width 6 height 6
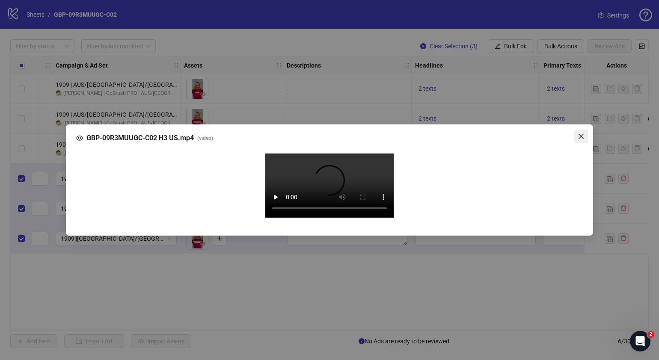
click at [580, 133] on icon "close" at bounding box center [581, 136] width 7 height 7
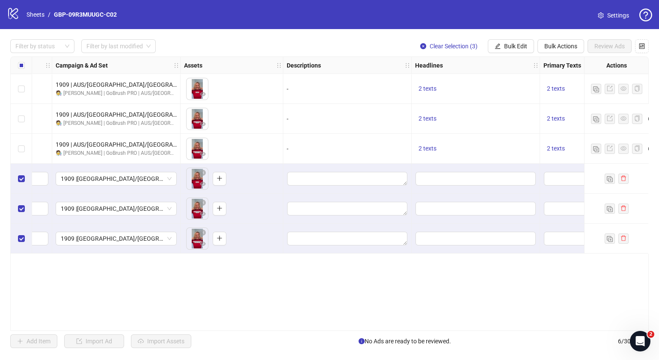
click at [404, 323] on div "Ad Format Ad Name Campaign & Ad Set Assets Descriptions Headlines Primary Texts…" at bounding box center [329, 194] width 639 height 275
click at [524, 45] on span "Bulk Edit" at bounding box center [515, 46] width 23 height 7
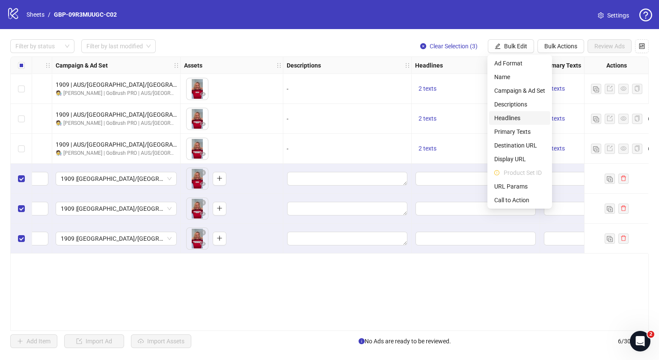
click at [521, 116] on span "Headlines" at bounding box center [519, 117] width 51 height 9
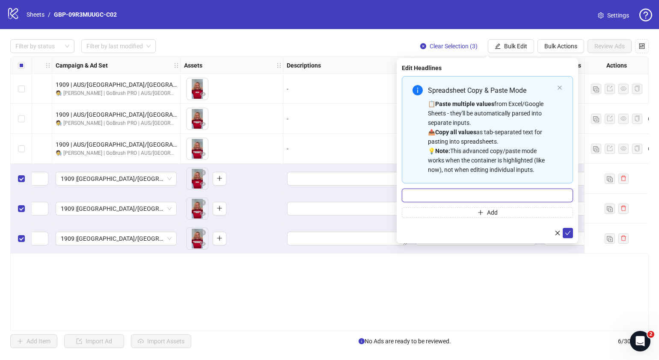
click at [456, 190] on input "Multi-input container - paste or copy values" at bounding box center [487, 196] width 171 height 14
paste input "*******"
type input "*******"
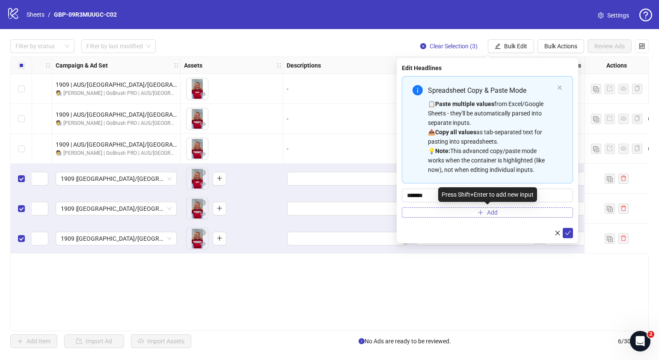
click at [506, 215] on button "Add" at bounding box center [487, 213] width 171 height 10
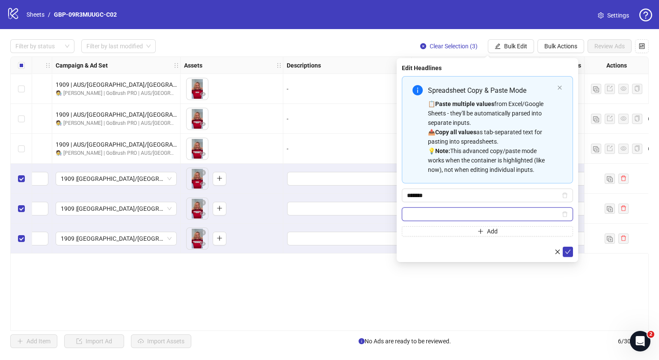
click at [438, 216] on input "Multi-input container - paste or copy values" at bounding box center [483, 214] width 153 height 9
paste input "**********"
type input "**********"
click at [566, 252] on icon "check" at bounding box center [568, 252] width 6 height 6
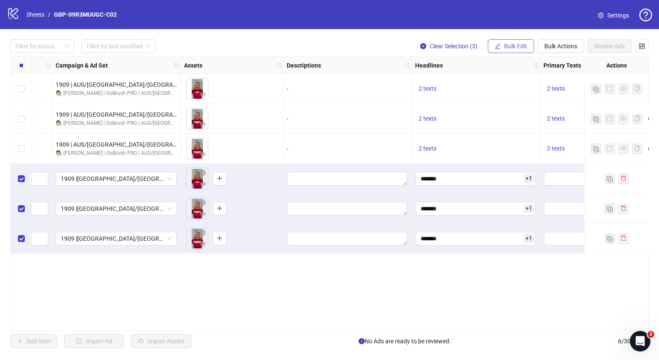
click at [518, 45] on span "Bulk Edit" at bounding box center [515, 46] width 23 height 7
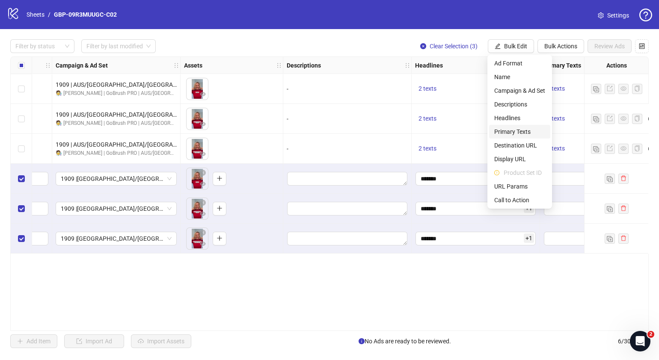
click at [520, 134] on span "Primary Texts" at bounding box center [519, 131] width 51 height 9
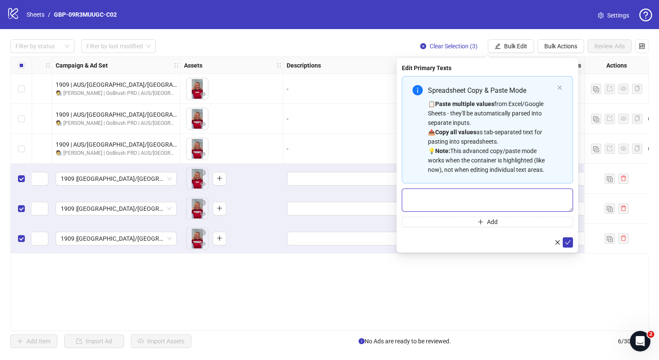
click at [469, 200] on textarea "Multi-text input container - paste or copy values" at bounding box center [487, 200] width 171 height 23
paste textarea "**********"
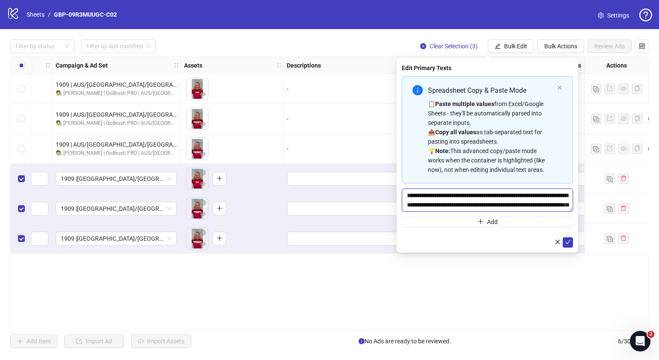
scroll to position [25, 0]
type textarea "**********"
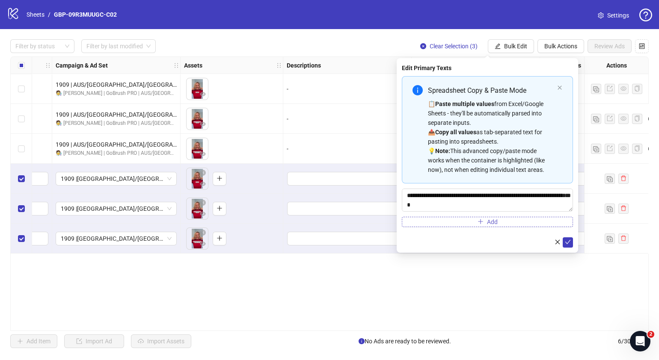
click at [473, 219] on button "Add" at bounding box center [487, 222] width 171 height 10
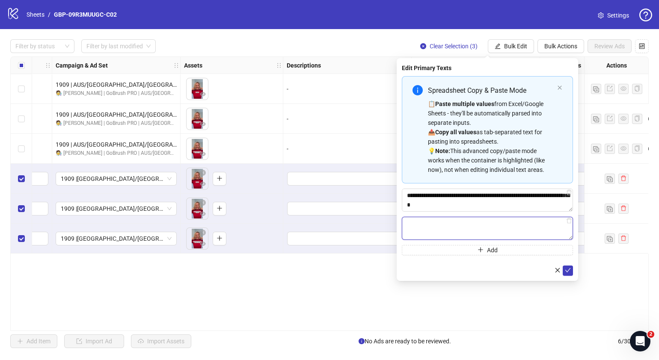
click at [464, 235] on textarea "Multi-text input container - paste or copy values" at bounding box center [487, 228] width 171 height 23
paste textarea "**********"
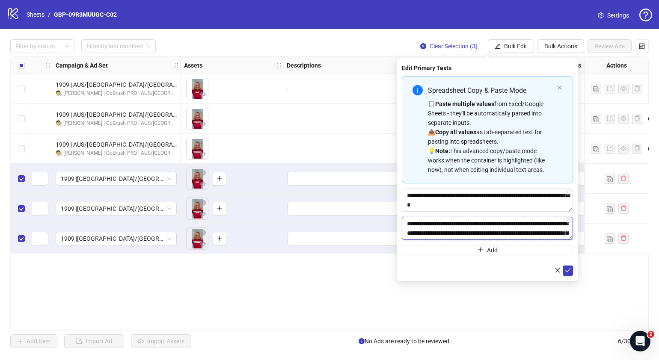
scroll to position [35, 0]
type textarea "**********"
click at [568, 270] on icon "check" at bounding box center [568, 271] width 6 height 6
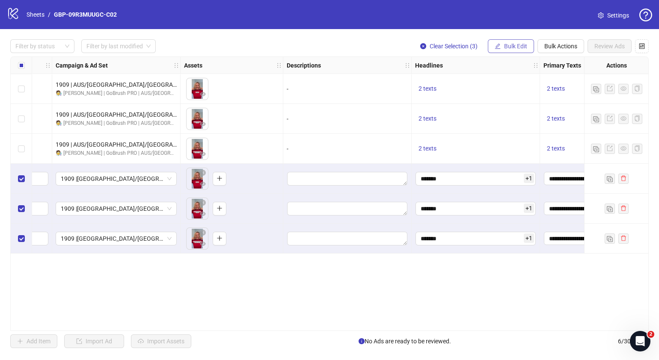
click at [523, 45] on span "Bulk Edit" at bounding box center [515, 46] width 23 height 7
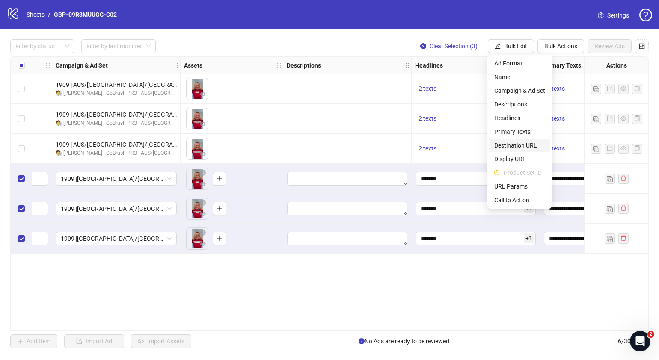
click at [532, 146] on span "Destination URL" at bounding box center [519, 145] width 51 height 9
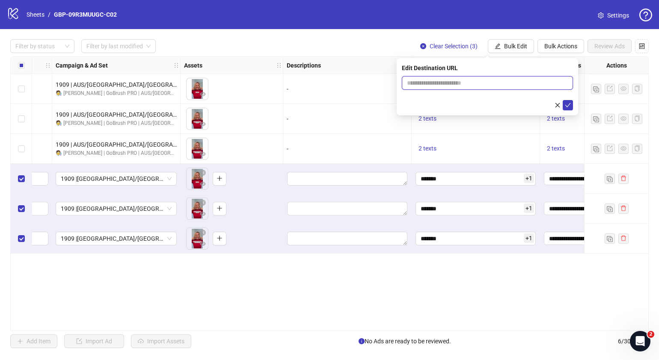
click at [504, 83] on input "text" at bounding box center [484, 82] width 154 height 9
paste input "**********"
type input "**********"
click at [566, 107] on icon "check" at bounding box center [568, 105] width 6 height 6
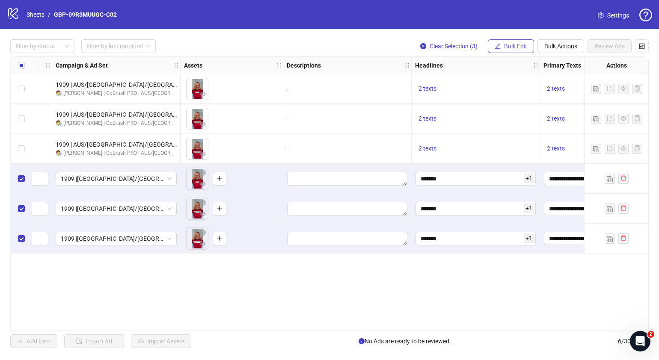
click at [517, 47] on span "Bulk Edit" at bounding box center [515, 46] width 23 height 7
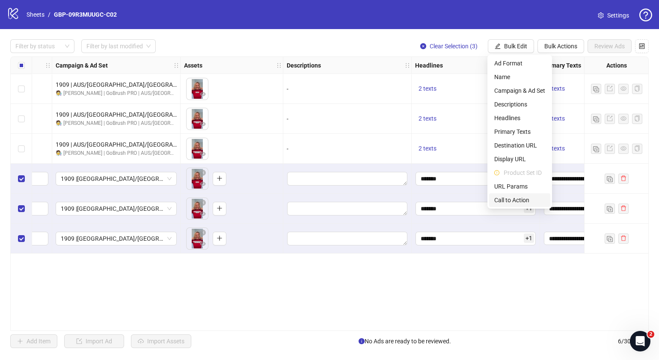
click at [508, 200] on span "Call to Action" at bounding box center [519, 200] width 51 height 9
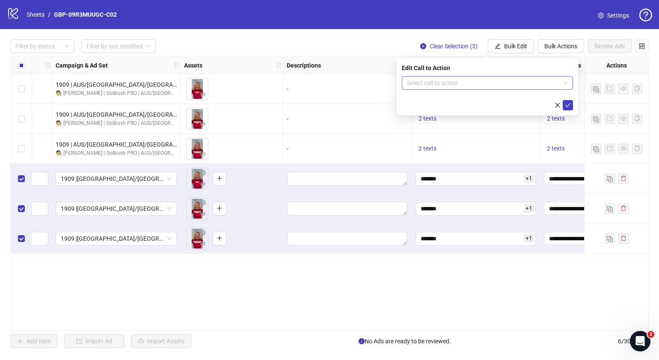
click at [467, 84] on input "search" at bounding box center [483, 83] width 153 height 13
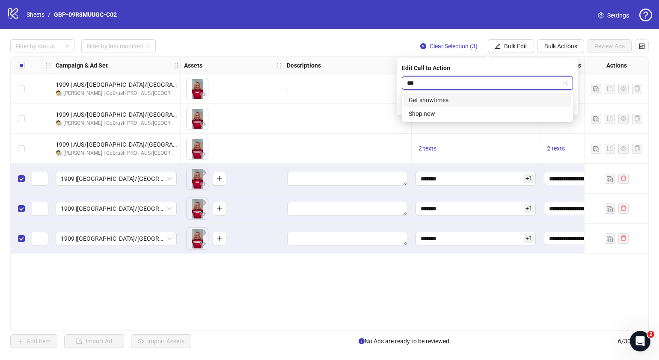
type input "****"
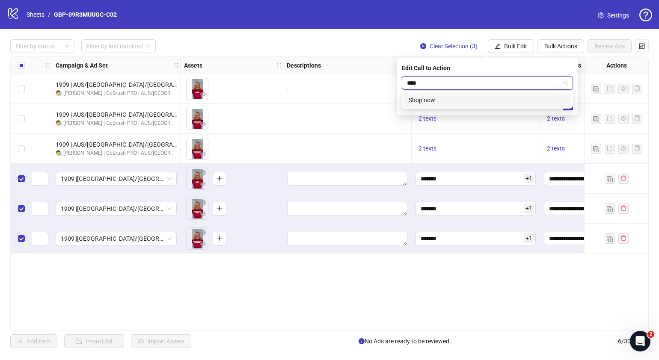
click at [467, 96] on div "Shop now" at bounding box center [488, 99] width 158 height 9
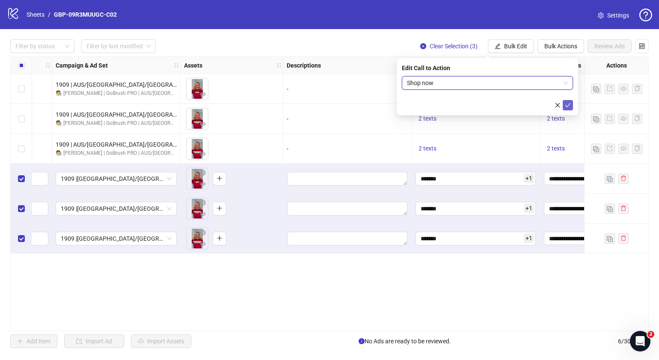
click at [566, 105] on icon "check" at bounding box center [569, 105] width 6 height 4
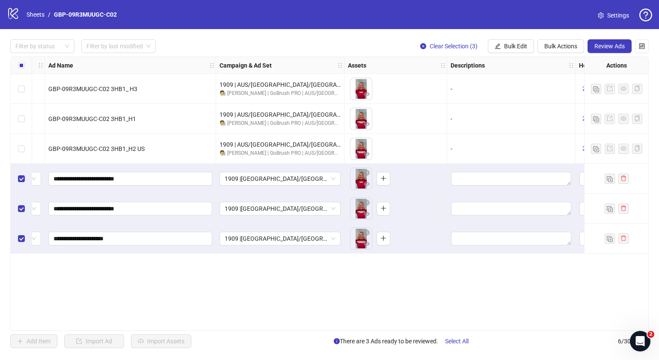
scroll to position [0, 0]
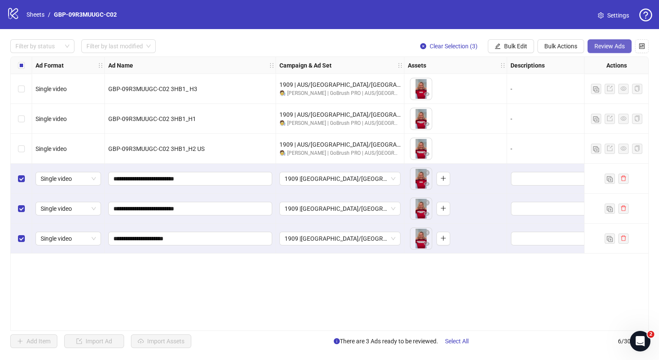
click at [616, 48] on span "Review Ads" at bounding box center [610, 46] width 30 height 7
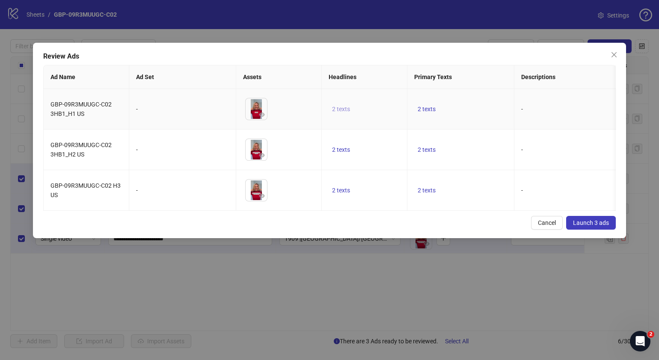
click at [348, 106] on span "2 texts" at bounding box center [341, 109] width 18 height 7
click at [475, 104] on icon "caret-right" at bounding box center [475, 102] width 6 height 6
click at [424, 230] on div "Cancel Launch 3 ads" at bounding box center [329, 223] width 573 height 14
click at [430, 111] on span "2 texts" at bounding box center [427, 109] width 18 height 7
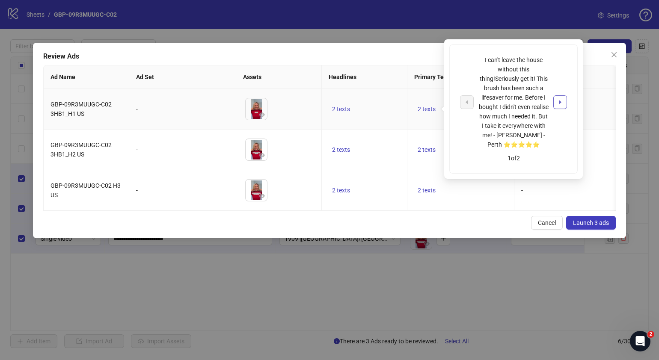
click at [559, 104] on icon "caret-right" at bounding box center [560, 102] width 6 height 6
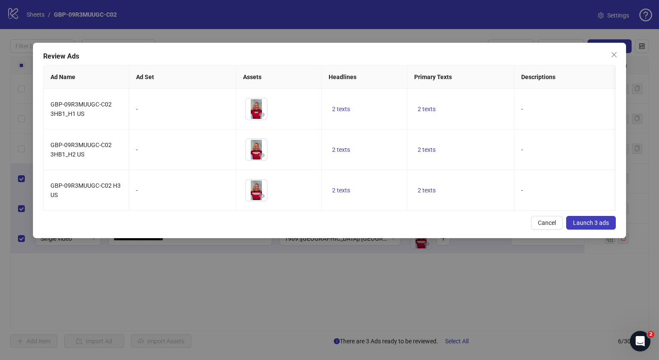
click at [476, 230] on div "Cancel Launch 3 ads" at bounding box center [329, 223] width 573 height 14
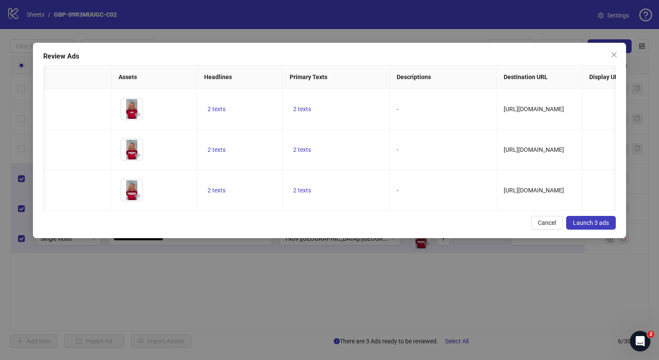
scroll to position [0, 142]
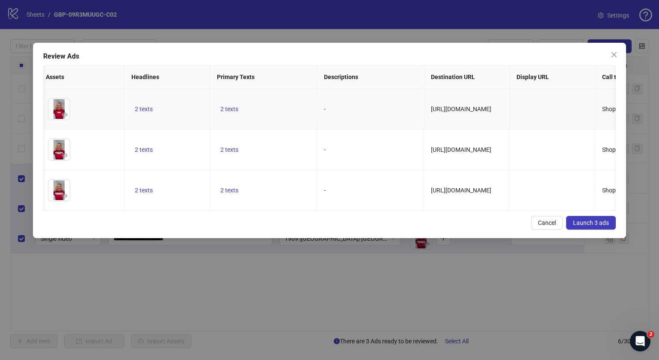
click at [143, 114] on td "2 texts" at bounding box center [168, 109] width 86 height 41
click at [146, 109] on span "2 texts" at bounding box center [144, 109] width 18 height 7
click at [177, 101] on button "button" at bounding box center [184, 102] width 14 height 14
click at [235, 230] on div "Cancel Launch 3 ads" at bounding box center [329, 223] width 573 height 14
click at [229, 104] on button "2 texts" at bounding box center [229, 109] width 25 height 10
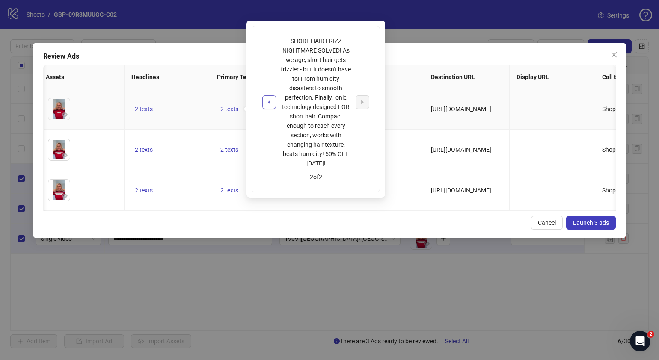
click at [265, 97] on button "button" at bounding box center [269, 102] width 14 height 14
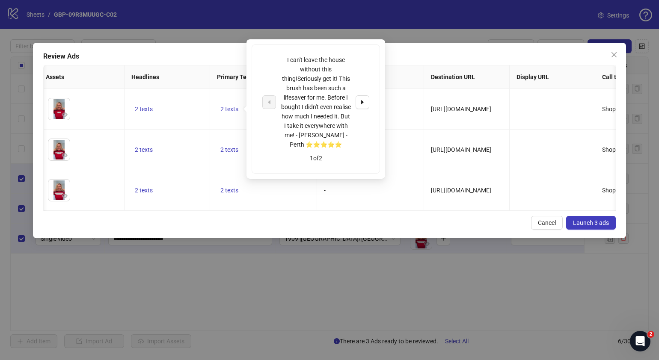
click at [286, 230] on div "Cancel Launch 3 ads" at bounding box center [329, 223] width 573 height 14
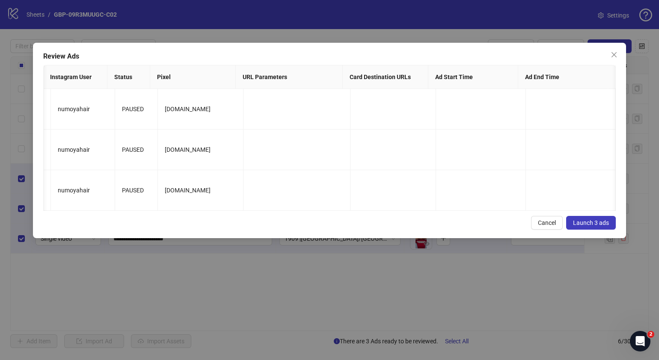
click at [602, 226] on span "Launch 3 ads" at bounding box center [591, 223] width 36 height 7
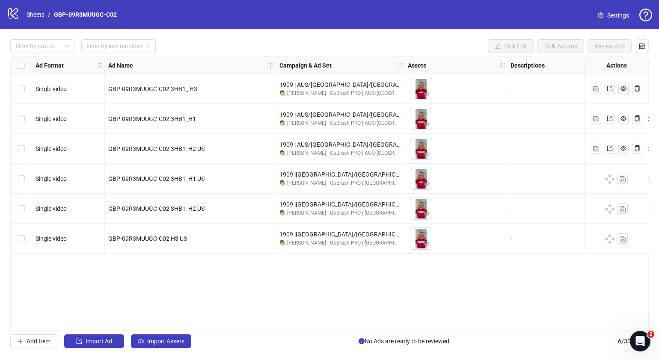
click at [233, 327] on div "Ad Format Ad Name Campaign & Ad Set Assets Descriptions Headlines Primary Texts…" at bounding box center [329, 194] width 639 height 275
drag, startPoint x: 225, startPoint y: 327, endPoint x: 234, endPoint y: 325, distance: 9.2
click at [234, 325] on div "Ad Format Ad Name Campaign & Ad Set Assets Descriptions Headlines Primary Texts…" at bounding box center [329, 194] width 639 height 275
click at [27, 17] on link "Sheets" at bounding box center [35, 14] width 21 height 9
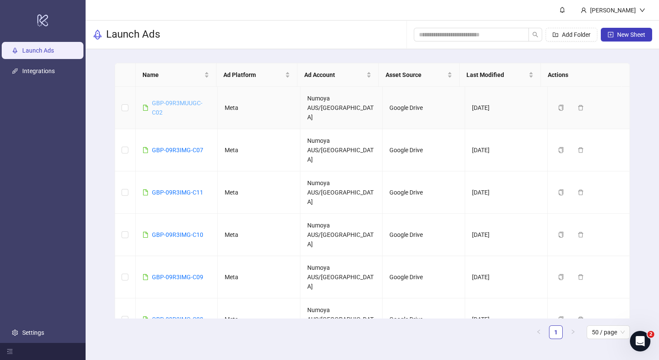
click at [175, 100] on link "GBP-09R3MUUGC-C02" at bounding box center [177, 108] width 51 height 16
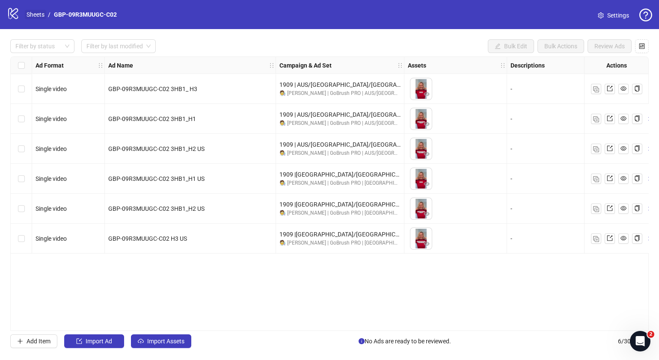
click at [41, 18] on link "Sheets" at bounding box center [35, 14] width 21 height 9
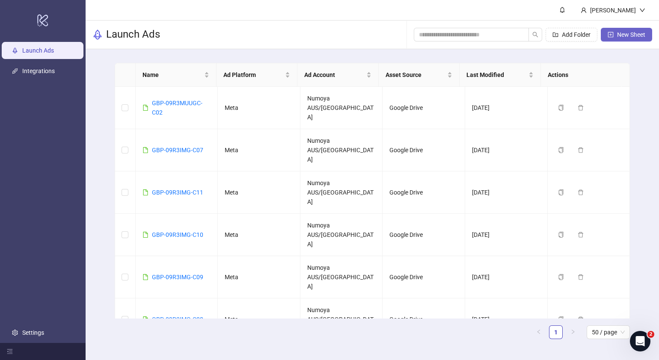
click at [640, 32] on span "New Sheet" at bounding box center [631, 34] width 28 height 7
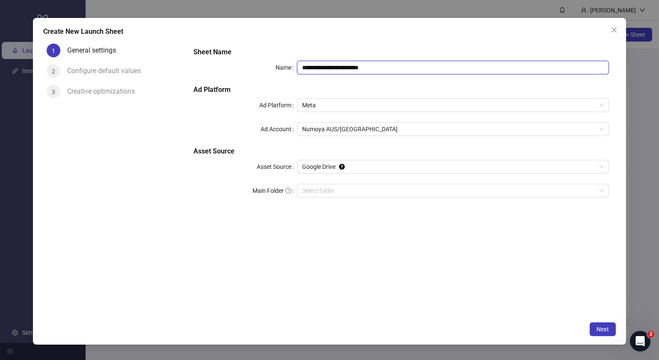
drag, startPoint x: 382, startPoint y: 68, endPoint x: 139, endPoint y: 66, distance: 243.2
click at [158, 67] on div "**********" at bounding box center [329, 178] width 573 height 277
paste input "text"
type input "**********"
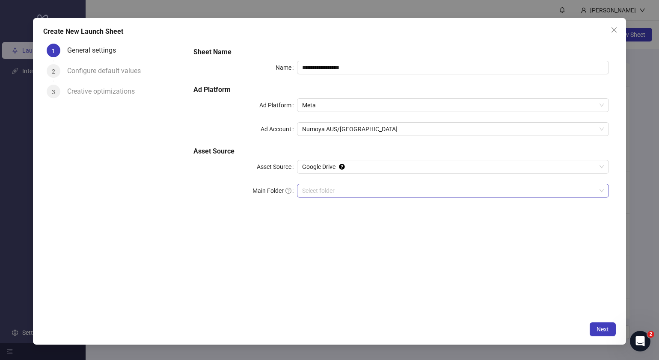
click at [372, 191] on input "Main Folder" at bounding box center [449, 191] width 294 height 13
click at [607, 333] on span "Next" at bounding box center [603, 329] width 12 height 7
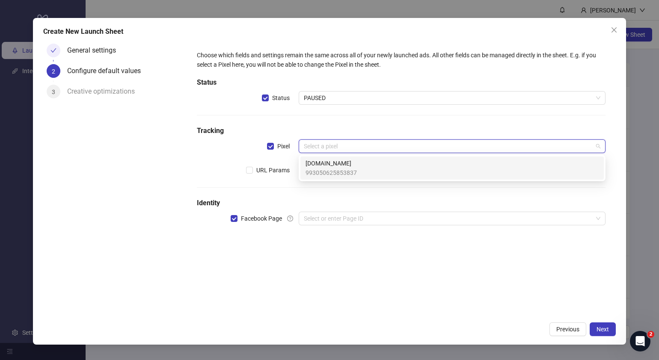
click at [357, 148] on input "search" at bounding box center [448, 146] width 289 height 13
click at [351, 166] on span "Numoya.com" at bounding box center [331, 163] width 51 height 9
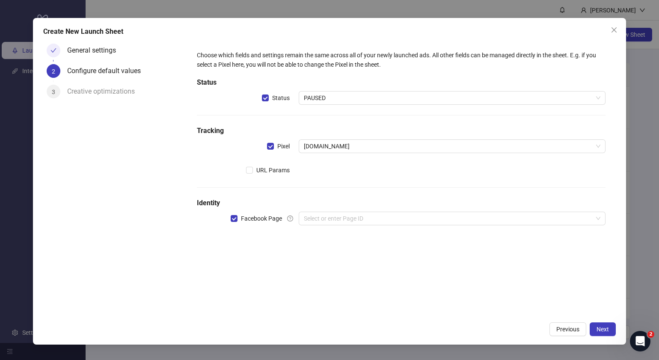
click at [390, 226] on div "Choose which fields and settings remain the same across all of your newly launc…" at bounding box center [402, 143] width 416 height 192
click at [392, 221] on input "search" at bounding box center [448, 218] width 289 height 13
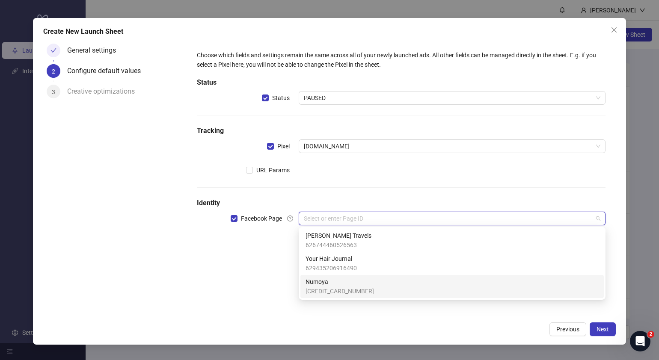
click at [340, 289] on span "364275963430762" at bounding box center [340, 291] width 68 height 9
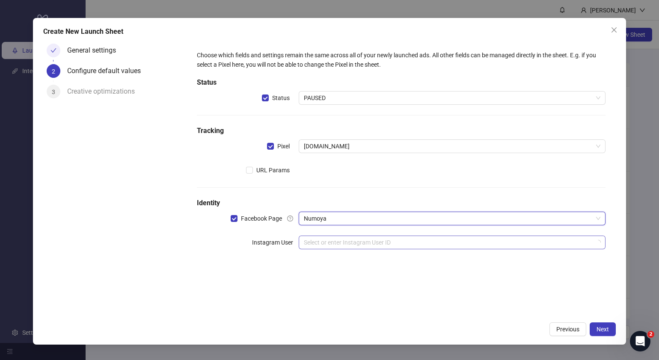
click at [348, 244] on input "search" at bounding box center [448, 242] width 289 height 13
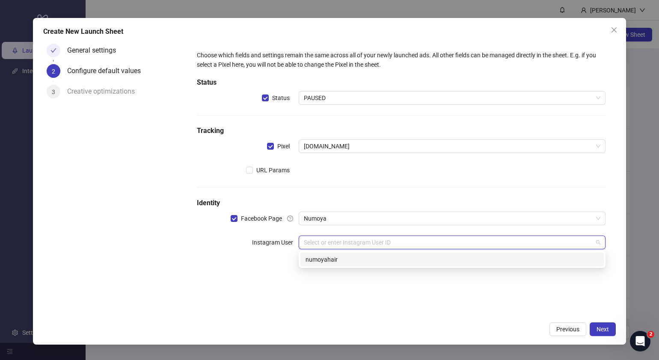
click at [332, 258] on div "numoyahair" at bounding box center [452, 259] width 293 height 9
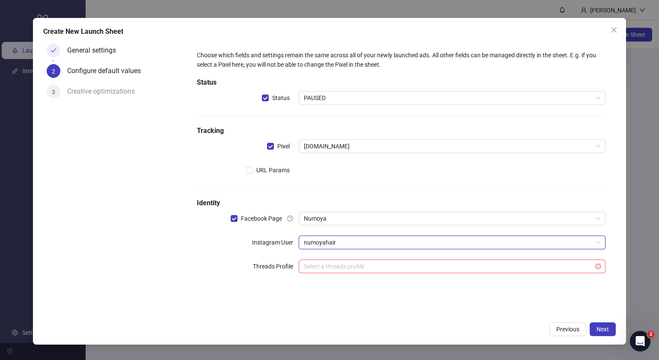
click at [422, 313] on div "Choose which fields and settings remain the same across all of your newly launc…" at bounding box center [402, 178] width 430 height 277
click at [611, 329] on button "Next" at bounding box center [603, 330] width 26 height 14
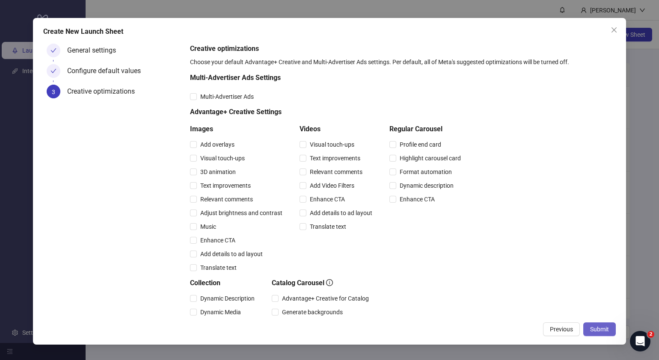
click at [610, 329] on button "Submit" at bounding box center [600, 330] width 33 height 14
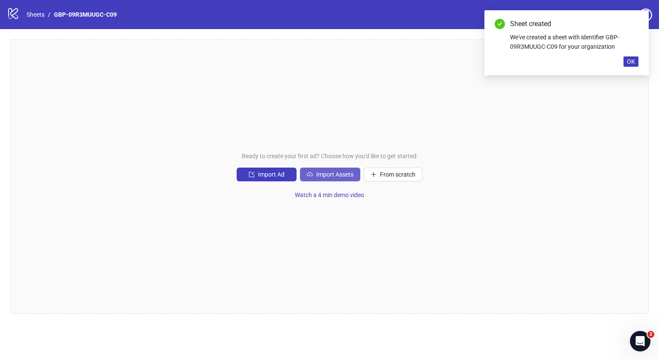
click at [346, 169] on button "Import Assets" at bounding box center [330, 175] width 60 height 14
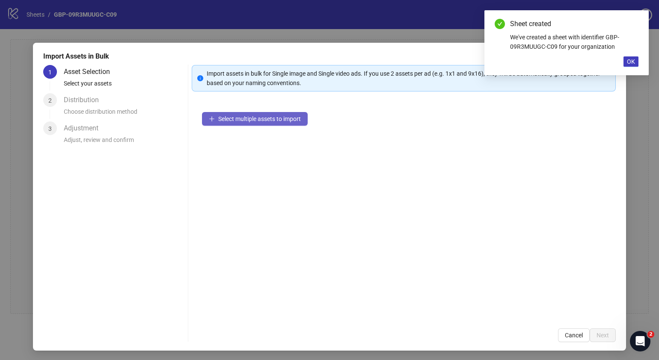
click at [278, 123] on button "Select multiple assets to import" at bounding box center [255, 119] width 106 height 14
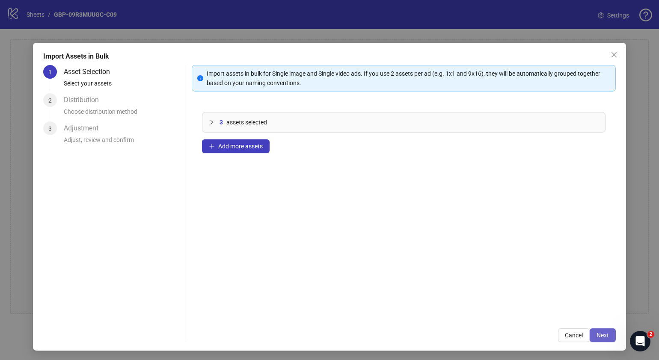
click at [601, 332] on span "Next" at bounding box center [603, 335] width 12 height 7
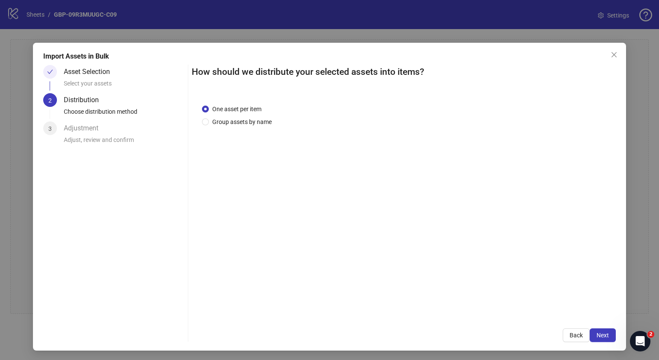
click at [601, 332] on span "Next" at bounding box center [603, 335] width 12 height 7
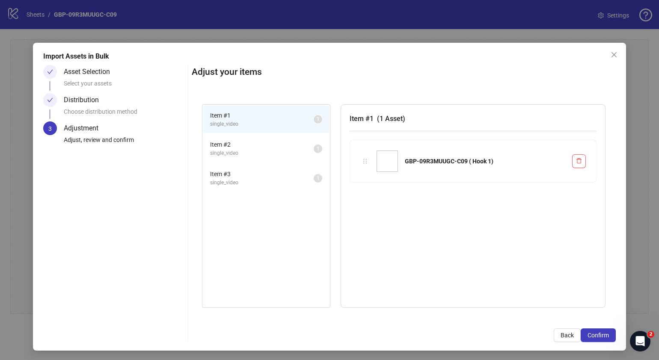
click at [601, 332] on span "Confirm" at bounding box center [598, 335] width 21 height 7
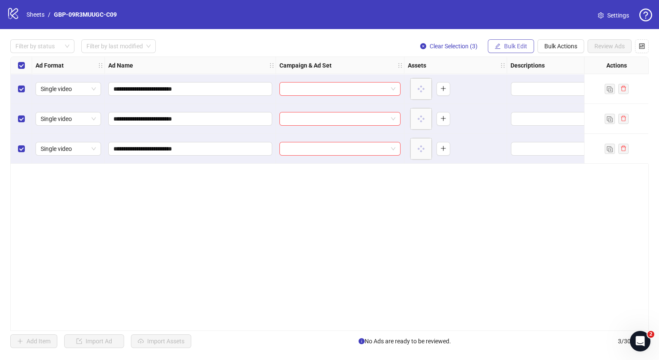
click at [512, 43] on span "Bulk Edit" at bounding box center [515, 46] width 23 height 7
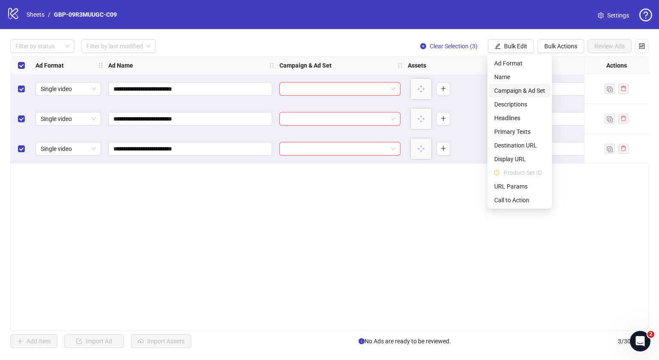
click at [523, 88] on span "Campaign & Ad Set" at bounding box center [519, 90] width 51 height 9
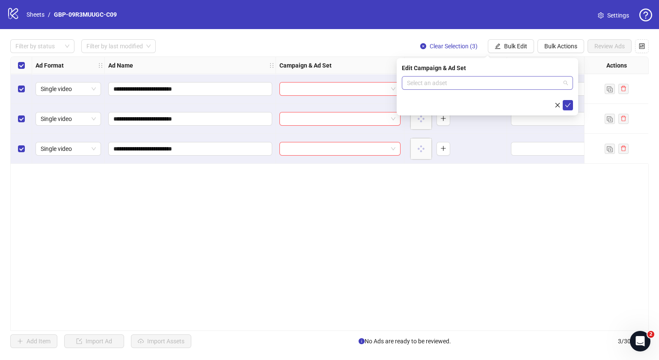
click at [567, 84] on span at bounding box center [487, 83] width 161 height 13
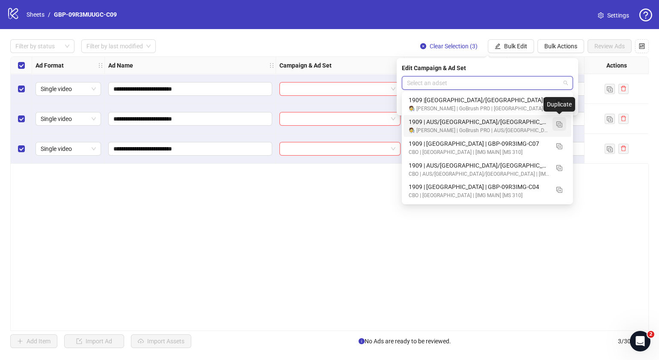
click at [562, 123] on img "button" at bounding box center [560, 125] width 6 height 6
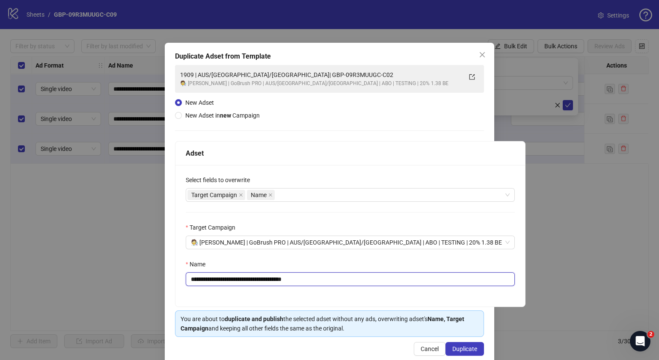
drag, startPoint x: 333, startPoint y: 279, endPoint x: 243, endPoint y: 280, distance: 89.9
click at [243, 280] on input "**********" at bounding box center [350, 280] width 329 height 14
paste input "text"
type input "**********"
click at [372, 278] on input "**********" at bounding box center [350, 280] width 329 height 14
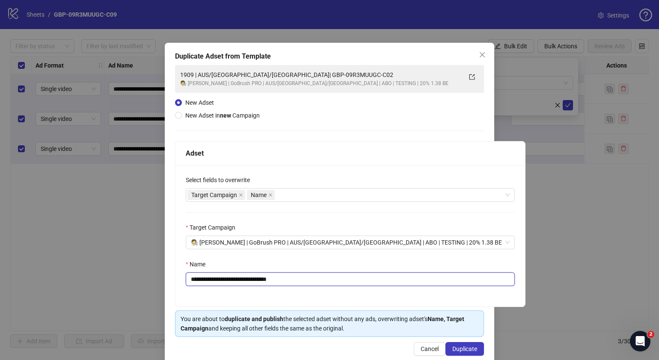
click at [372, 285] on input "**********" at bounding box center [350, 280] width 329 height 14
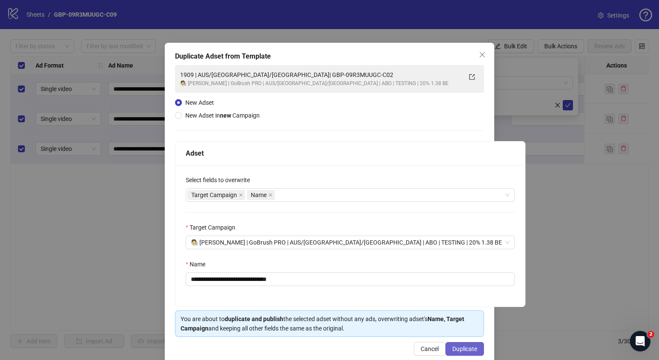
click at [467, 346] on span "Duplicate" at bounding box center [465, 349] width 25 height 7
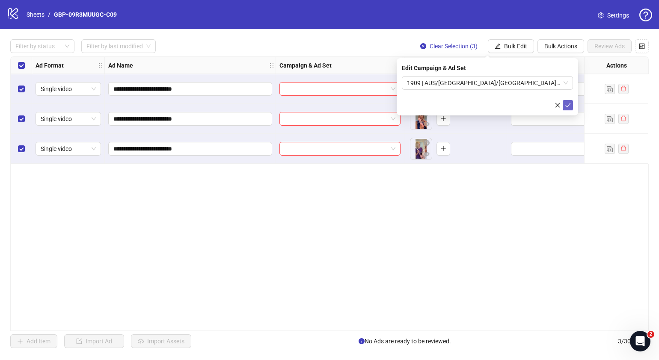
click at [571, 104] on icon "check" at bounding box center [568, 105] width 6 height 6
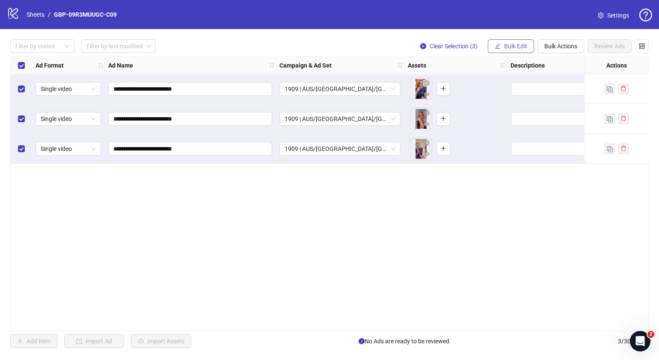
click at [504, 45] on span "Bulk Edit" at bounding box center [515, 46] width 23 height 7
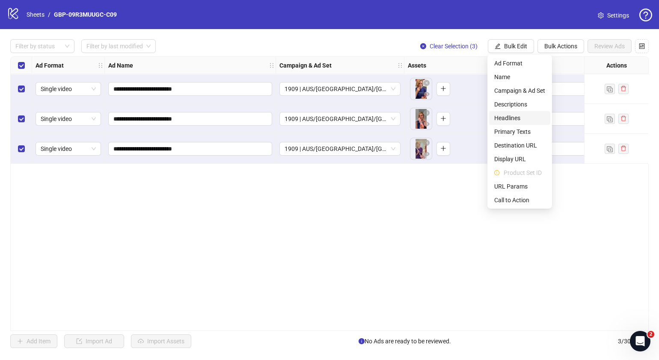
click at [518, 112] on li "Headlines" at bounding box center [519, 118] width 61 height 14
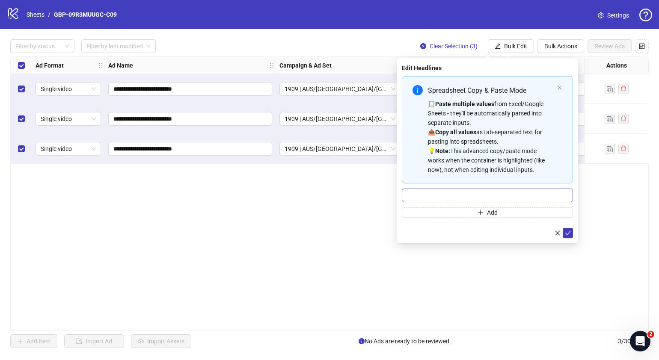
click at [496, 201] on div "Spreadsheet Copy & Paste Mode 📋 Paste multiple values from Excel/Google Sheets …" at bounding box center [487, 147] width 171 height 142
click at [497, 197] on input "Multi-input container - paste or copy values" at bounding box center [487, 196] width 171 height 14
paste input "*******"
type input "*******"
click at [499, 208] on button "Add" at bounding box center [487, 213] width 171 height 10
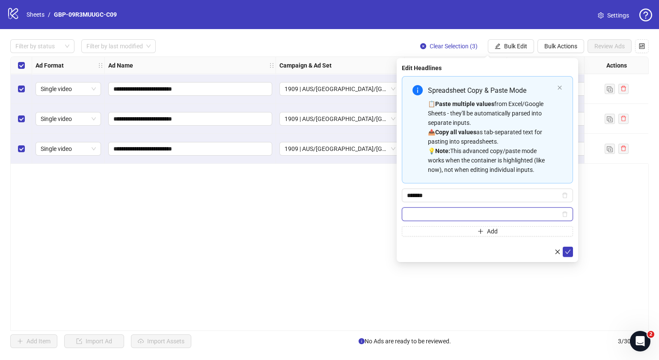
paste input "**********"
type input "**********"
click at [570, 253] on icon "check" at bounding box center [568, 252] width 6 height 6
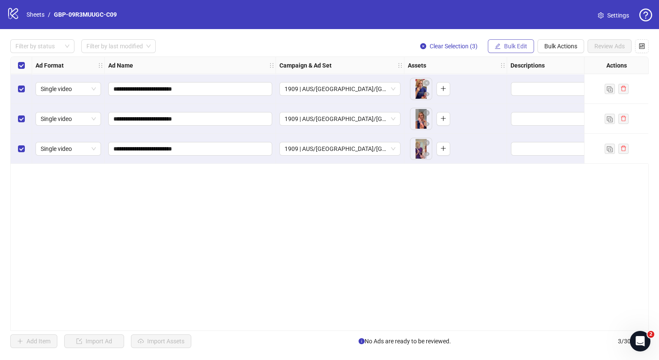
click at [511, 49] on span "Bulk Edit" at bounding box center [515, 46] width 23 height 7
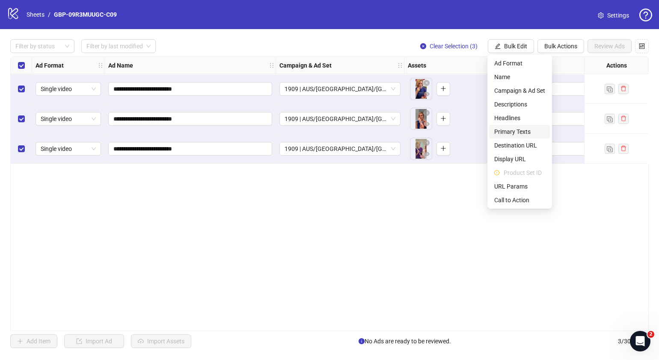
click at [522, 129] on span "Primary Texts" at bounding box center [519, 131] width 51 height 9
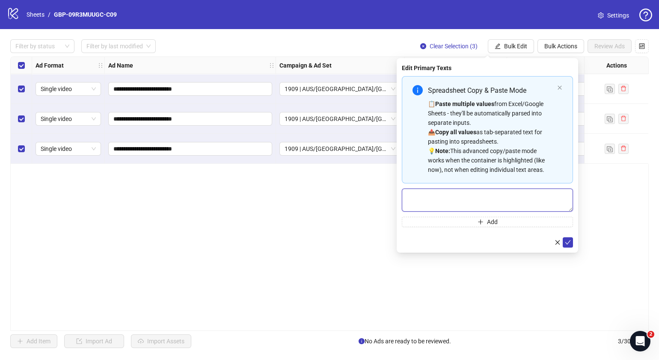
click at [464, 204] on textarea "Multi-text input container - paste or copy values" at bounding box center [487, 200] width 171 height 23
paste textarea "**********"
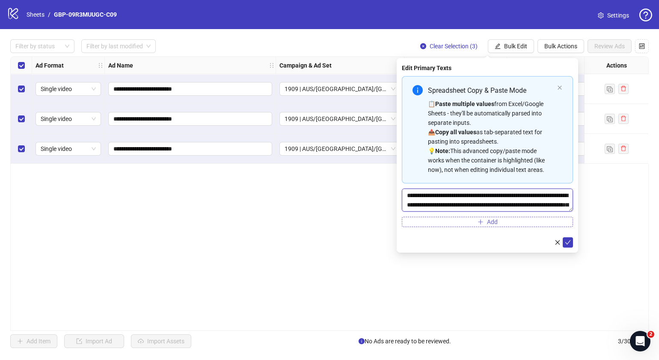
scroll to position [25, 0]
type textarea "**********"
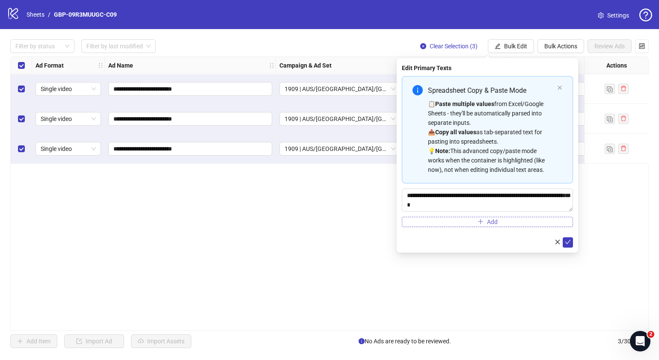
click at [472, 220] on button "Add" at bounding box center [487, 222] width 171 height 10
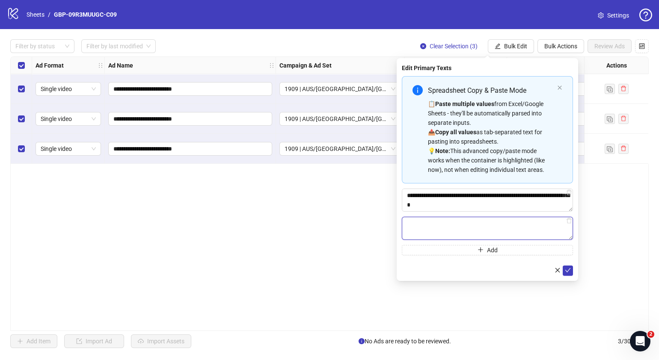
click at [431, 235] on textarea "Multi-text input container - paste or copy values" at bounding box center [487, 228] width 171 height 23
paste textarea "**********"
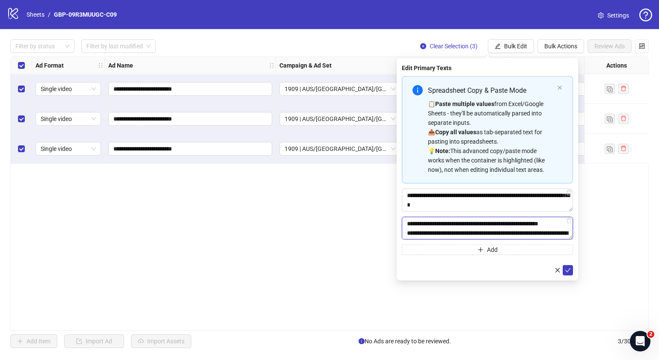
scroll to position [54, 0]
type textarea "**********"
click at [569, 268] on icon "check" at bounding box center [568, 271] width 6 height 6
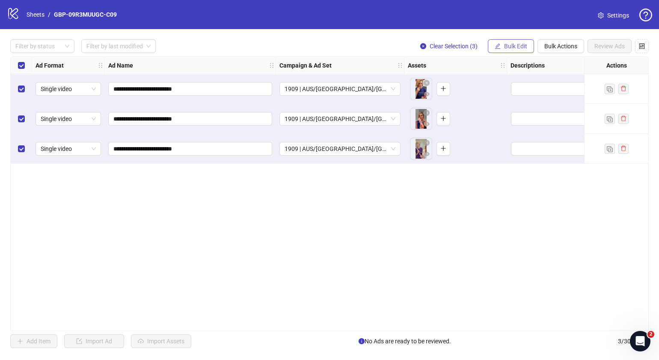
click at [518, 48] on span "Bulk Edit" at bounding box center [515, 46] width 23 height 7
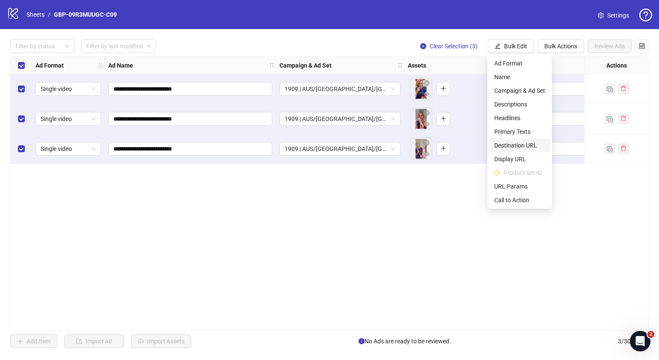
click at [523, 147] on span "Destination URL" at bounding box center [519, 145] width 51 height 9
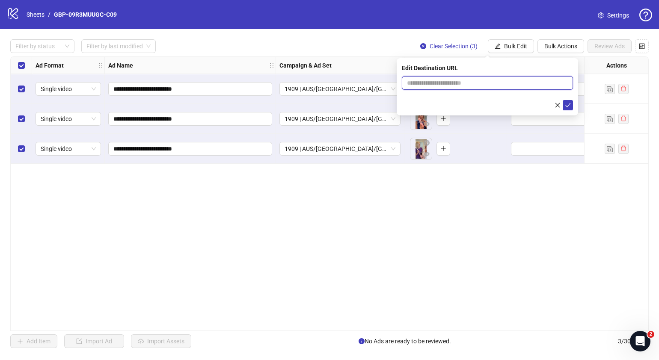
click at [531, 83] on input "text" at bounding box center [484, 82] width 154 height 9
paste input "**********"
type input "**********"
click at [569, 104] on icon "check" at bounding box center [569, 105] width 6 height 4
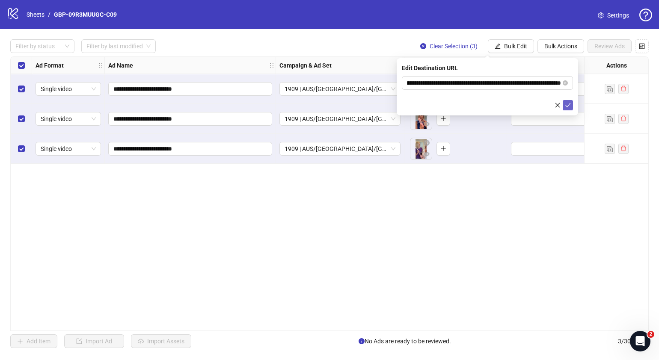
scroll to position [0, 0]
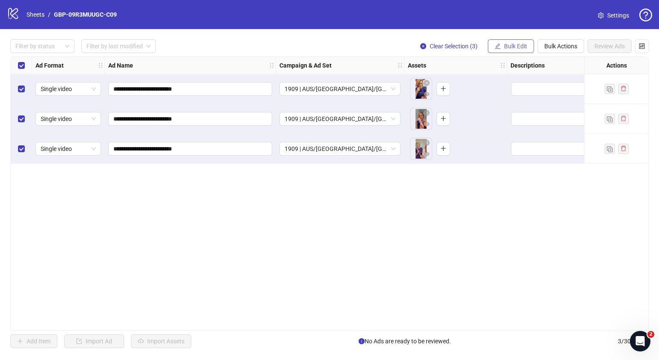
click at [512, 48] on span "Bulk Edit" at bounding box center [515, 46] width 23 height 7
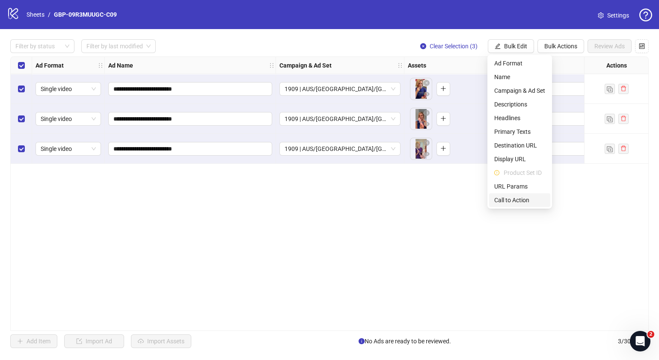
click at [512, 199] on span "Call to Action" at bounding box center [519, 200] width 51 height 9
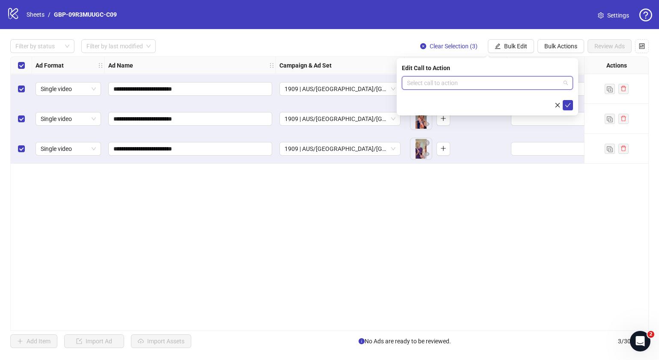
click at [457, 86] on input "search" at bounding box center [483, 83] width 153 height 13
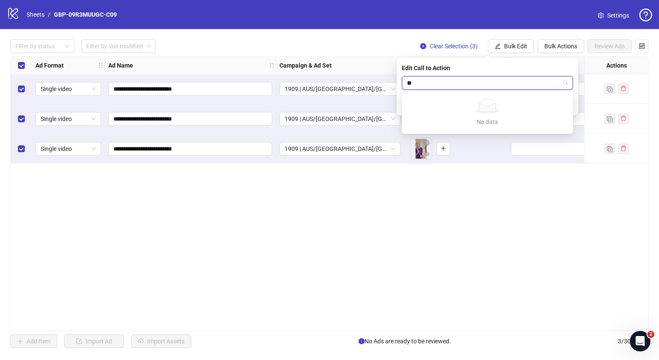
drag, startPoint x: 469, startPoint y: 85, endPoint x: 399, endPoint y: 87, distance: 70.3
click at [399, 87] on div "Edit Call to Action ** Select call to action" at bounding box center [488, 86] width 182 height 57
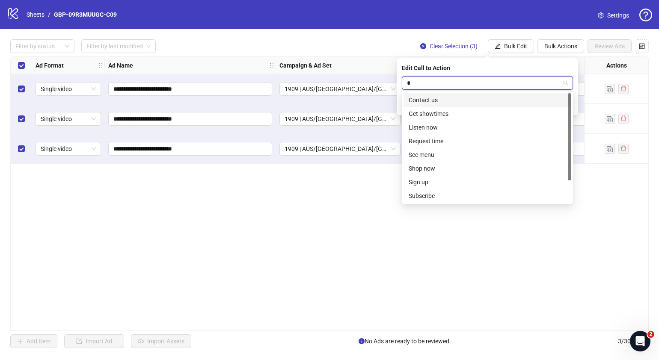
type input "**"
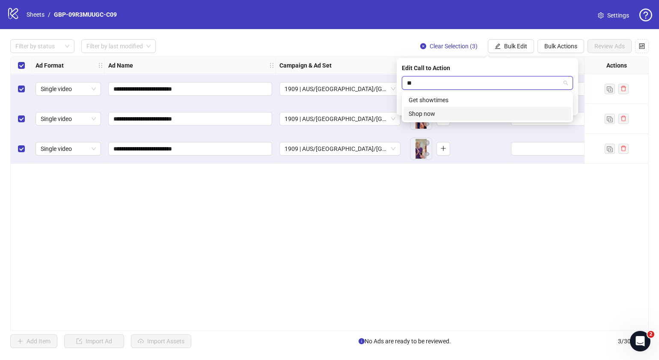
click at [422, 109] on div "Shop now" at bounding box center [488, 113] width 158 height 9
click at [572, 107] on button "submit" at bounding box center [568, 105] width 10 height 10
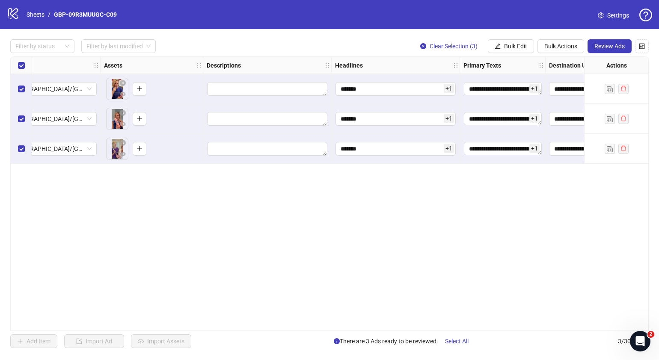
scroll to position [0, 324]
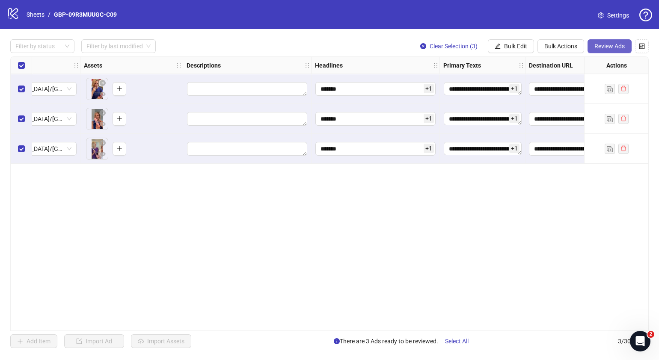
click at [604, 45] on span "Review Ads" at bounding box center [610, 46] width 30 height 7
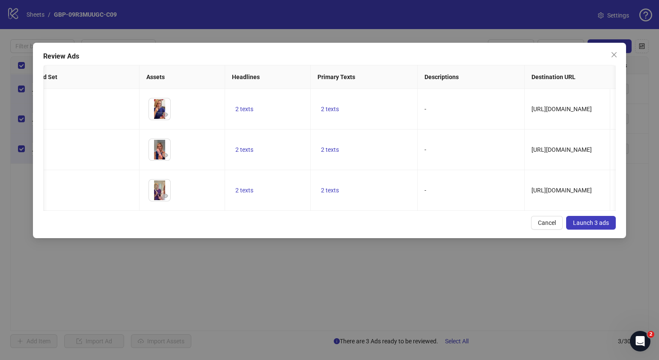
scroll to position [0, 0]
click at [249, 110] on span "2 texts" at bounding box center [243, 109] width 18 height 7
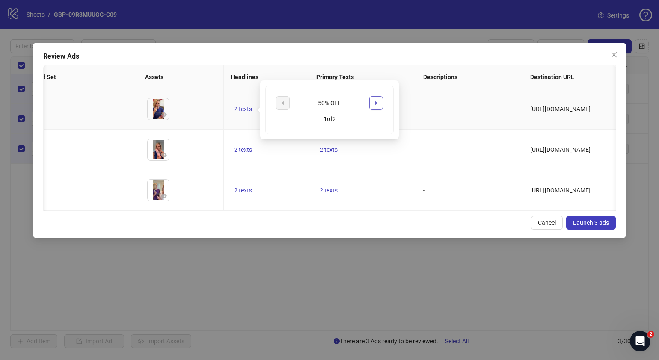
click at [380, 101] on button "button" at bounding box center [376, 103] width 14 height 14
click at [355, 230] on div "Cancel Launch 3 ads" at bounding box center [329, 223] width 573 height 14
click at [335, 111] on span "2 texts" at bounding box center [329, 109] width 18 height 7
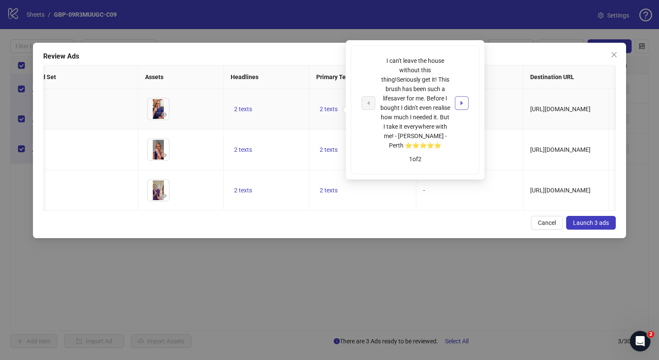
click at [461, 104] on icon "caret-right" at bounding box center [462, 103] width 3 height 4
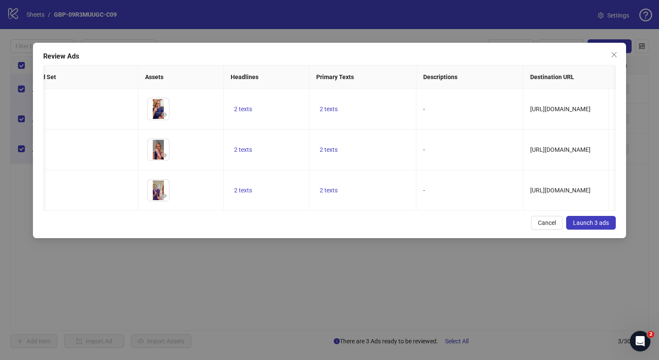
click at [402, 230] on div "Cancel Launch 3 ads" at bounding box center [329, 223] width 573 height 14
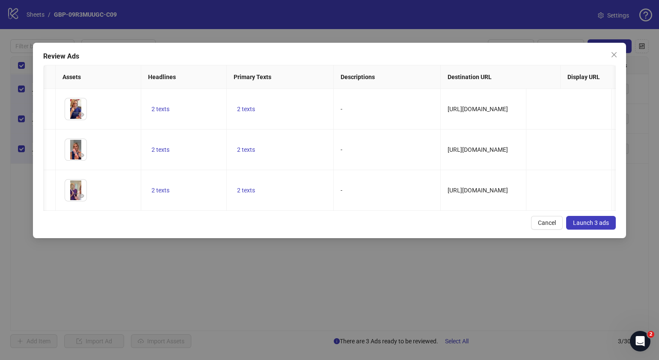
scroll to position [0, 214]
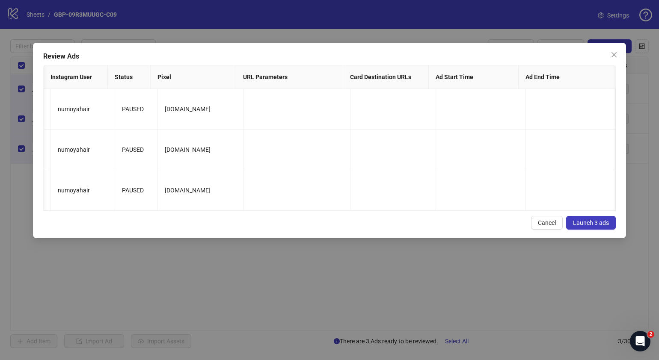
click at [592, 226] on span "Launch 3 ads" at bounding box center [591, 223] width 36 height 7
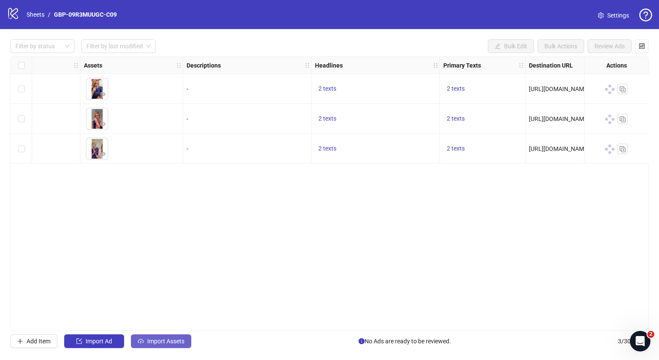
click at [163, 341] on span "Import Assets" at bounding box center [165, 341] width 37 height 7
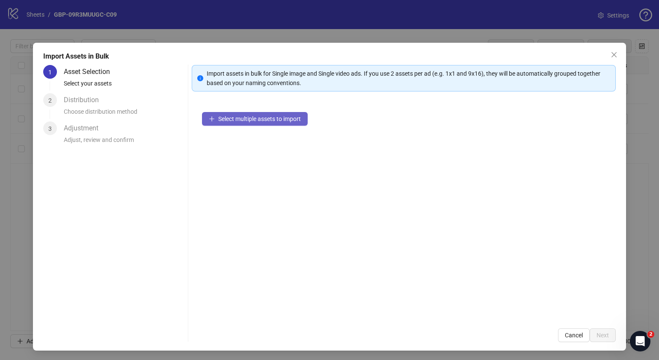
click at [272, 120] on span "Select multiple assets to import" at bounding box center [259, 119] width 83 height 7
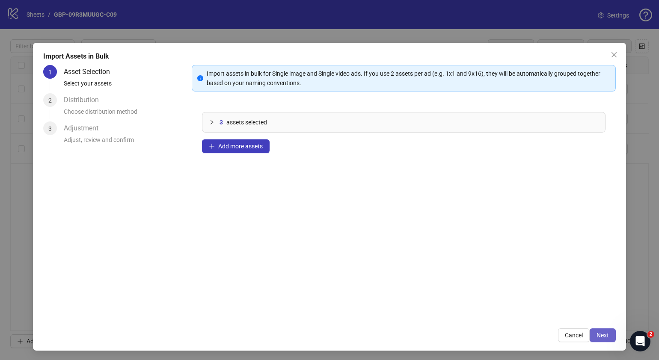
click at [598, 337] on span "Next" at bounding box center [603, 335] width 12 height 7
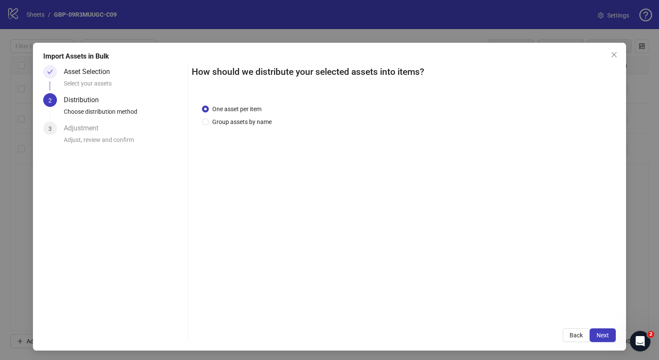
click at [598, 336] on span "Next" at bounding box center [603, 335] width 12 height 7
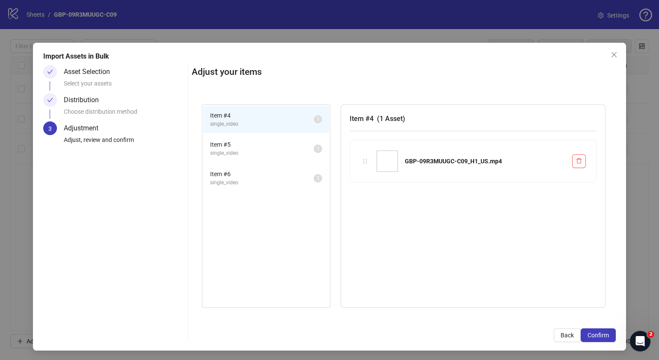
click at [598, 336] on span "Confirm" at bounding box center [598, 335] width 21 height 7
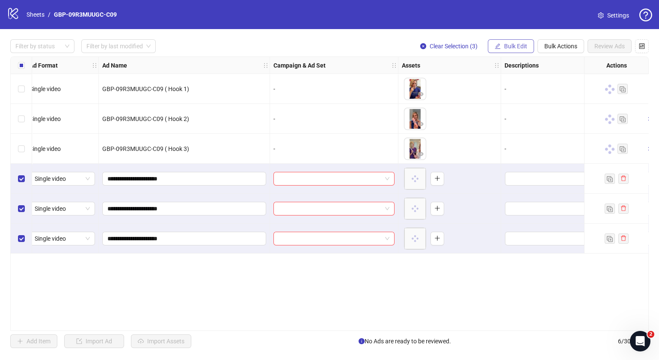
click at [513, 45] on span "Bulk Edit" at bounding box center [515, 46] width 23 height 7
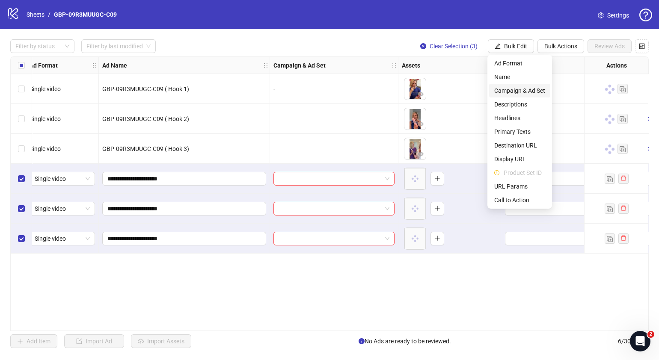
click at [527, 90] on span "Campaign & Ad Set" at bounding box center [519, 90] width 51 height 9
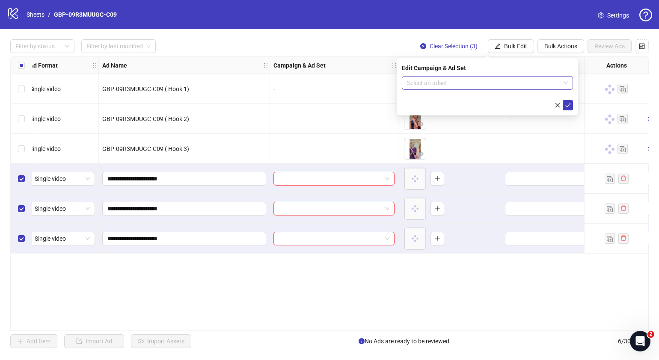
click at [563, 86] on span at bounding box center [487, 83] width 161 height 13
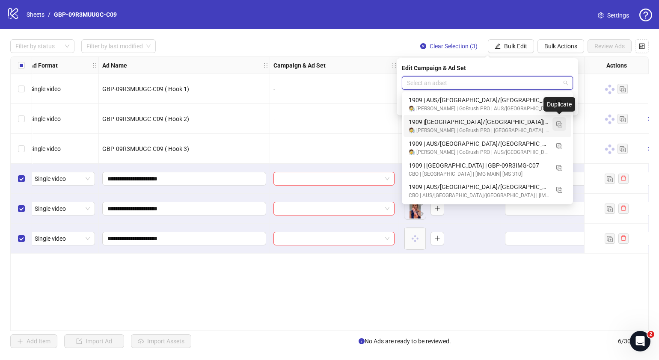
click at [563, 126] on button "button" at bounding box center [560, 124] width 14 height 14
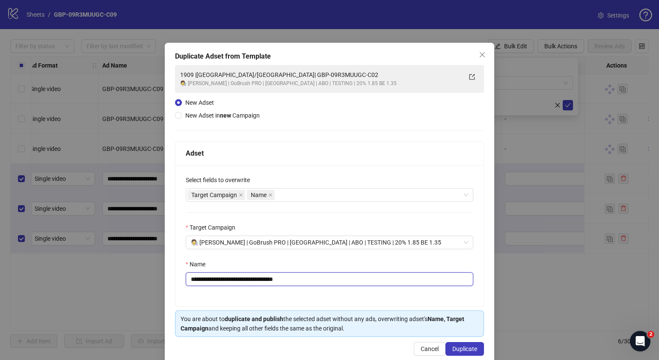
click at [340, 278] on input "**********" at bounding box center [330, 280] width 288 height 14
drag, startPoint x: 311, startPoint y: 283, endPoint x: 231, endPoint y: 278, distance: 80.2
click at [231, 278] on input "**********" at bounding box center [330, 280] width 288 height 14
paste input "text"
type input "**********"
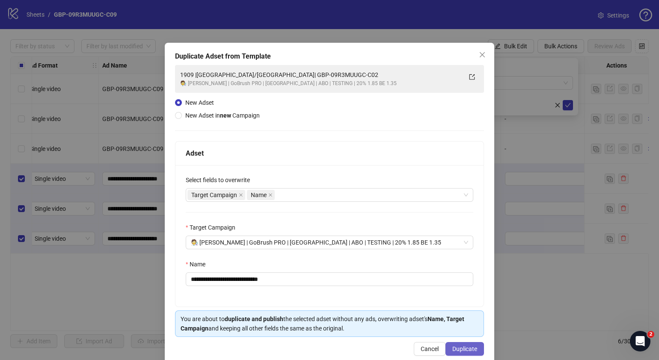
click at [456, 346] on span "Duplicate" at bounding box center [465, 349] width 25 height 7
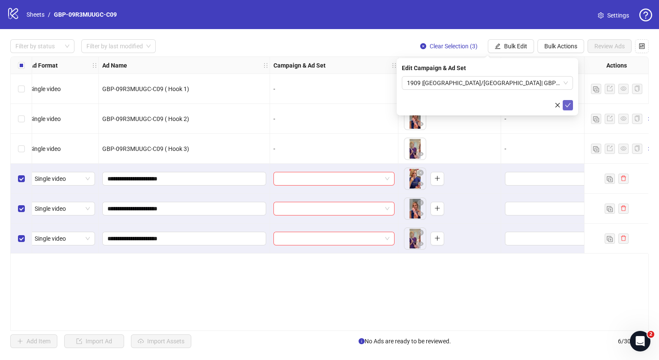
click at [571, 103] on button "submit" at bounding box center [568, 105] width 10 height 10
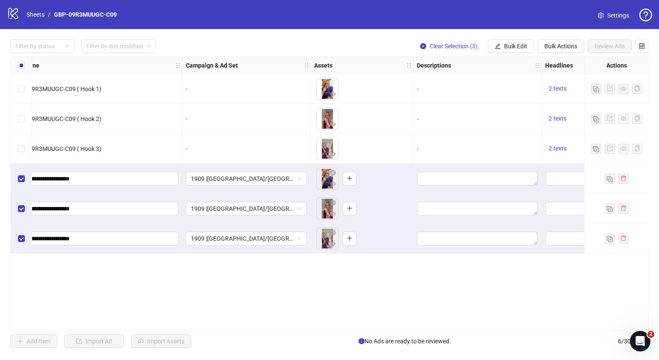
scroll to position [0, 128]
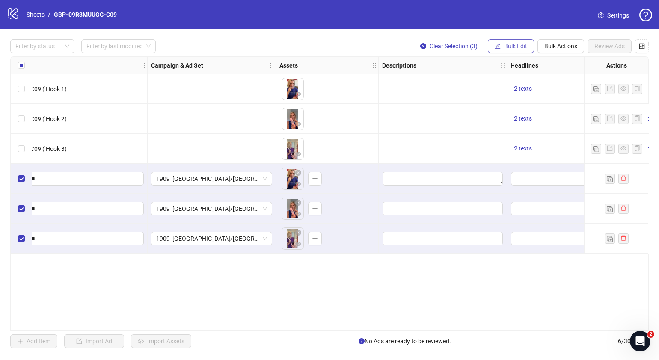
click at [512, 41] on button "Bulk Edit" at bounding box center [511, 46] width 46 height 14
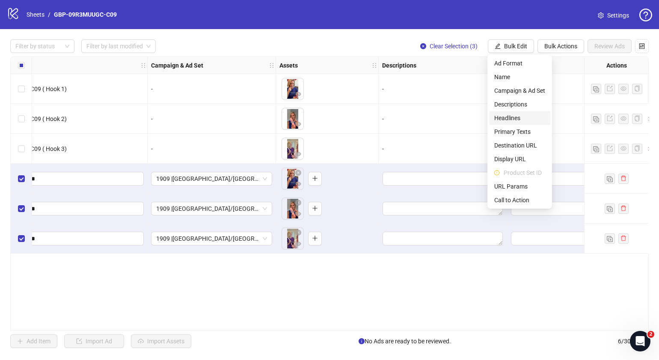
click at [521, 111] on li "Headlines" at bounding box center [519, 118] width 61 height 14
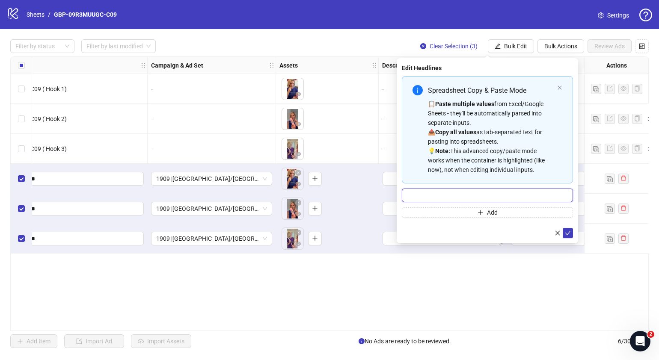
click at [482, 191] on input "Multi-input container - paste or copy values" at bounding box center [487, 196] width 171 height 14
paste input "*******"
type input "*******"
click at [477, 210] on button "Add" at bounding box center [487, 213] width 171 height 10
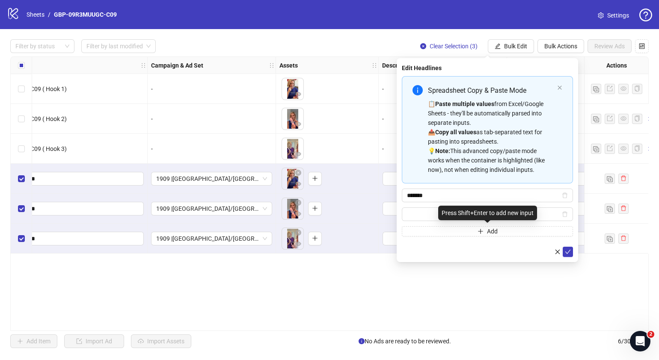
click at [486, 212] on div "Press Shift+Enter to add new input" at bounding box center [487, 213] width 99 height 15
click at [512, 215] on input "Multi-input container - paste or copy values" at bounding box center [483, 214] width 153 height 9
paste input "**********"
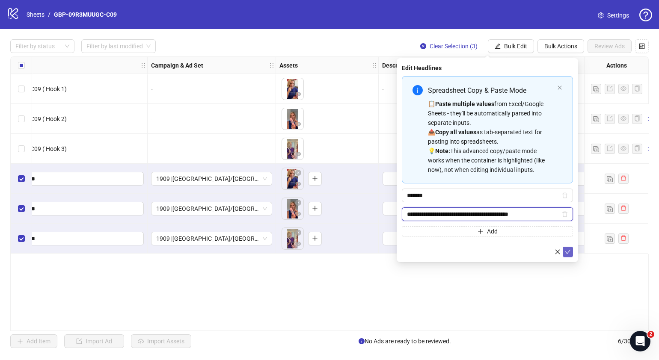
type input "**********"
click at [566, 250] on icon "check" at bounding box center [568, 252] width 6 height 6
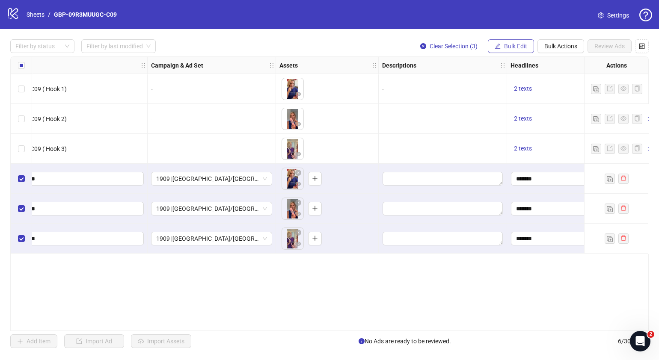
click at [522, 51] on button "Bulk Edit" at bounding box center [511, 46] width 46 height 14
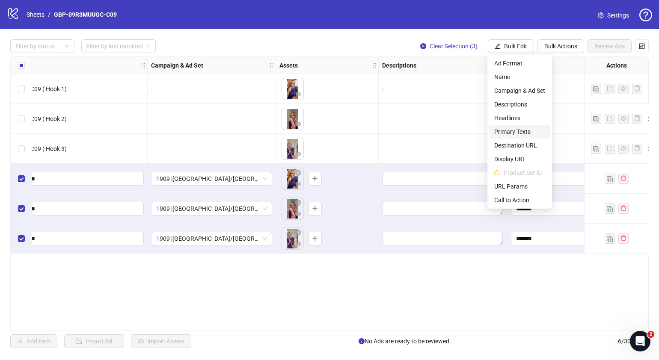
click at [524, 131] on span "Primary Texts" at bounding box center [519, 131] width 51 height 9
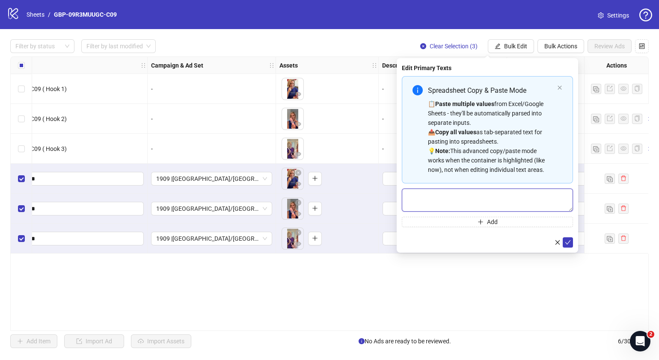
click at [473, 197] on textarea "Multi-text input container - paste or copy values" at bounding box center [487, 200] width 171 height 23
paste textarea "**********"
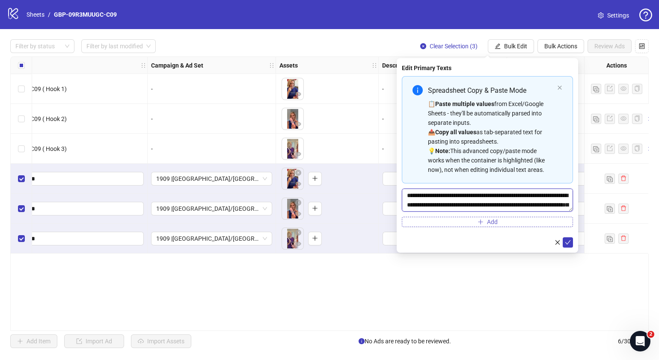
scroll to position [25, 0]
type textarea "**********"
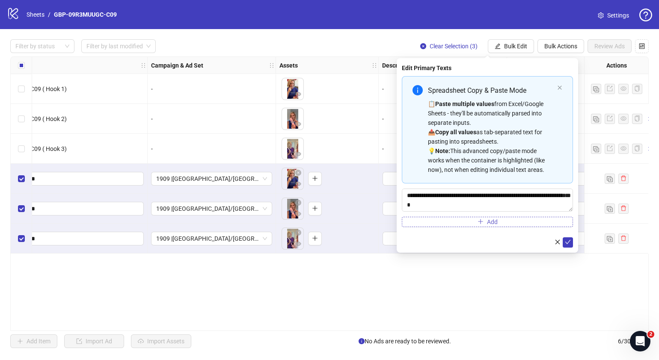
click at [486, 219] on button "Add" at bounding box center [487, 222] width 171 height 10
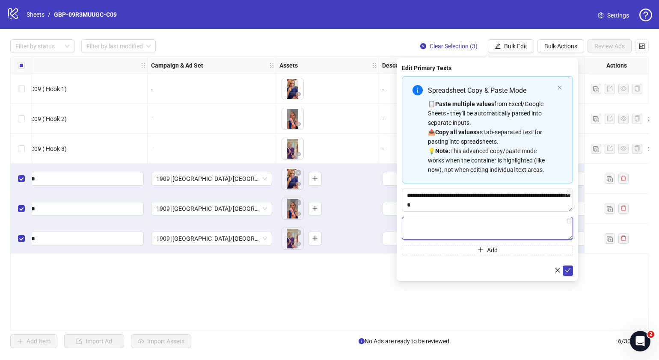
click at [444, 237] on textarea "Multi-text input container - paste or copy values" at bounding box center [487, 228] width 171 height 23
paste textarea "**********"
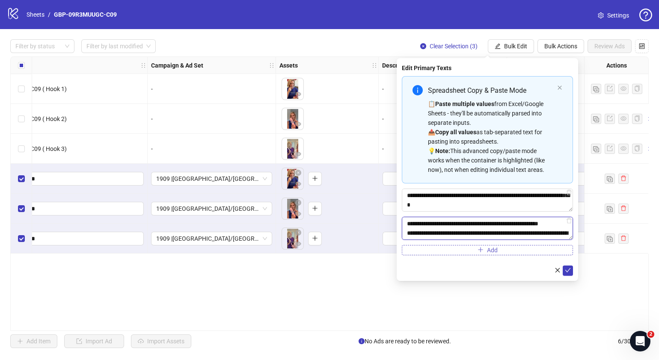
scroll to position [54, 0]
type textarea "**********"
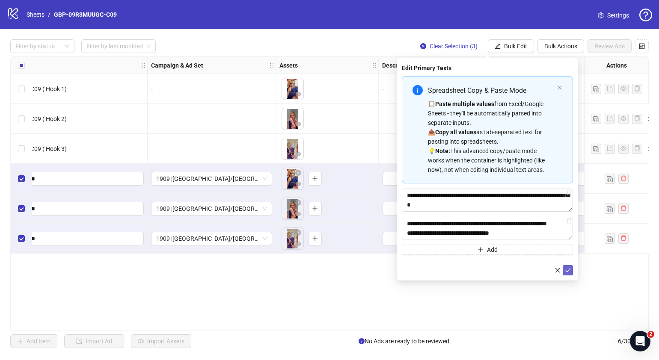
click at [569, 270] on icon "check" at bounding box center [568, 271] width 6 height 6
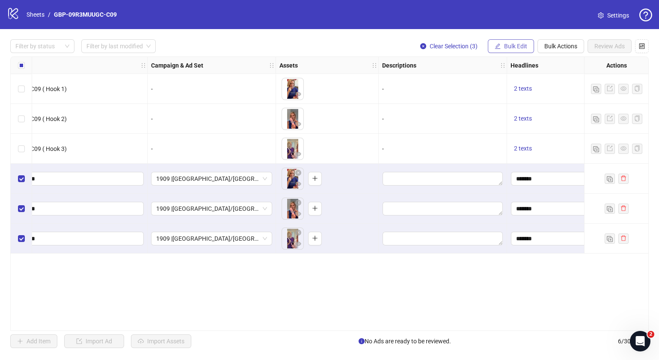
click at [515, 53] on button "Bulk Edit" at bounding box center [511, 46] width 46 height 14
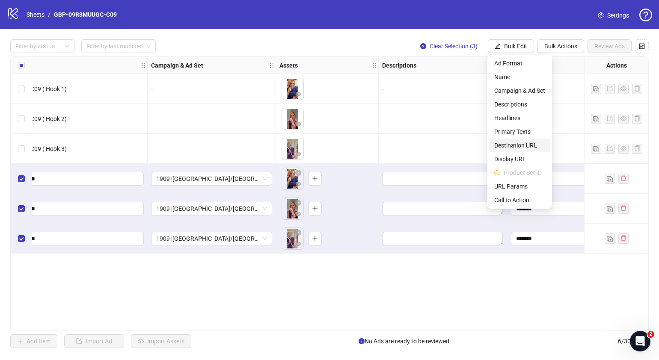
click at [524, 144] on span "Destination URL" at bounding box center [519, 145] width 51 height 9
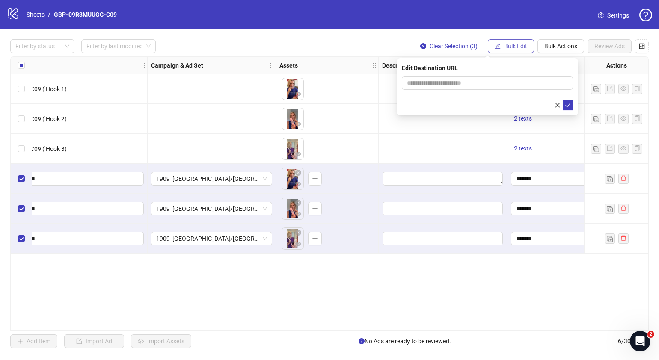
click at [514, 47] on span "Bulk Edit" at bounding box center [515, 46] width 23 height 7
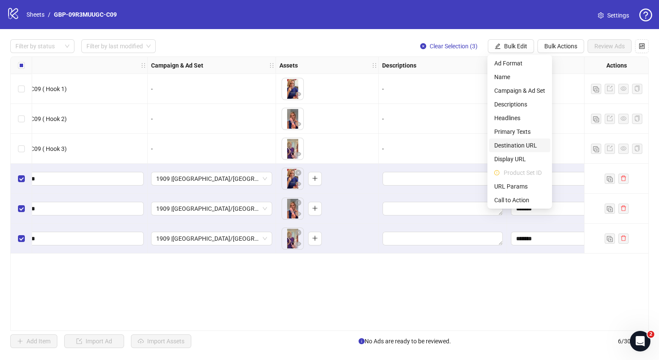
click at [524, 146] on span "Destination URL" at bounding box center [519, 145] width 51 height 9
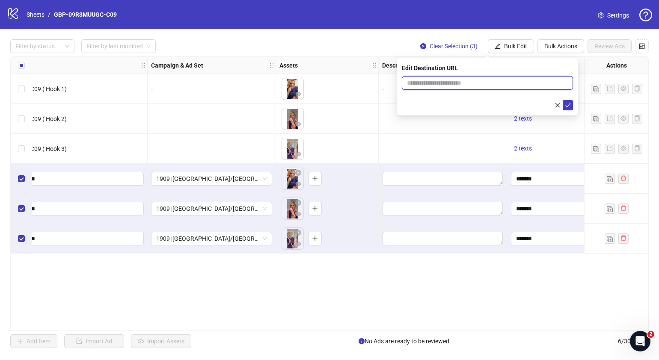
click at [492, 80] on input "text" at bounding box center [484, 82] width 154 height 9
paste input "**********"
type input "**********"
click at [568, 105] on icon "check" at bounding box center [568, 105] width 6 height 6
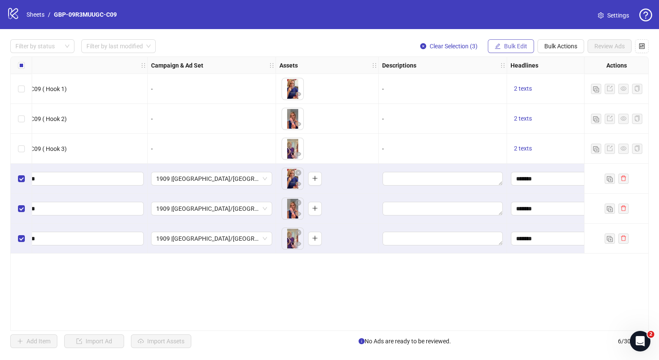
click at [511, 46] on span "Bulk Edit" at bounding box center [515, 46] width 23 height 7
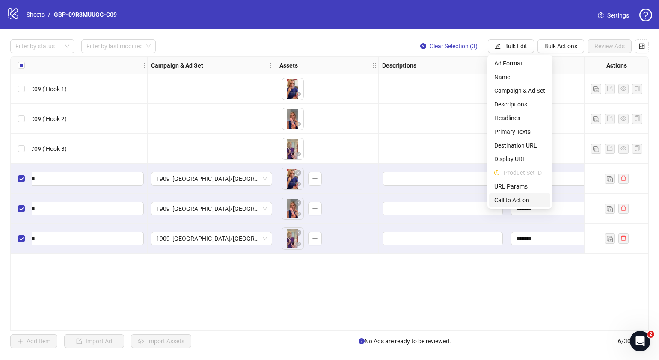
click at [511, 200] on span "Call to Action" at bounding box center [519, 200] width 51 height 9
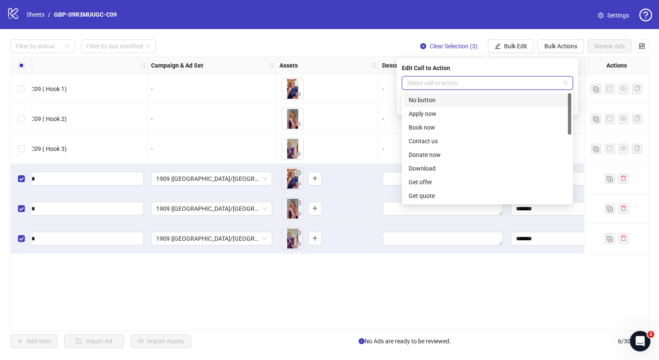
click at [456, 80] on input "search" at bounding box center [483, 83] width 153 height 13
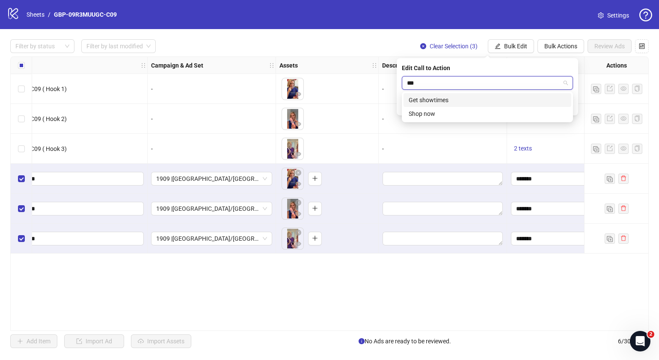
type input "****"
click at [456, 99] on div "Shop now" at bounding box center [488, 99] width 158 height 9
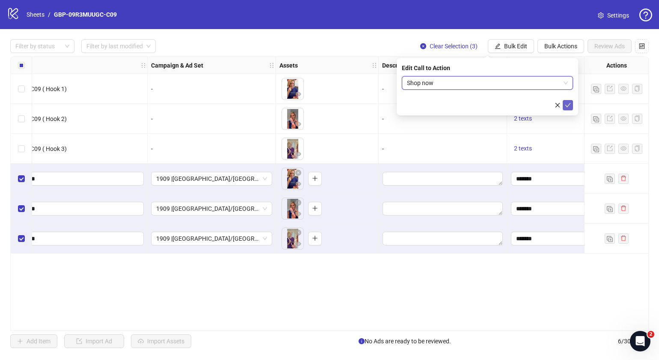
click at [570, 105] on icon "check" at bounding box center [568, 105] width 6 height 6
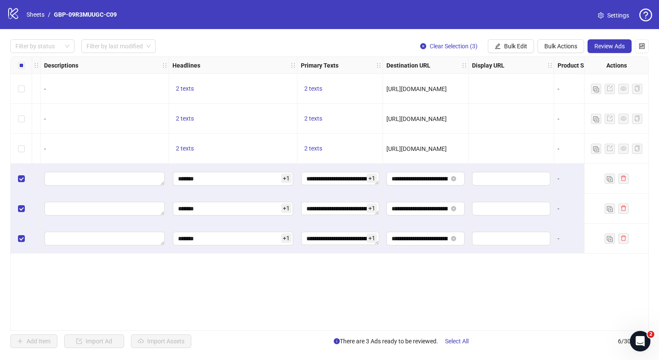
scroll to position [0, 508]
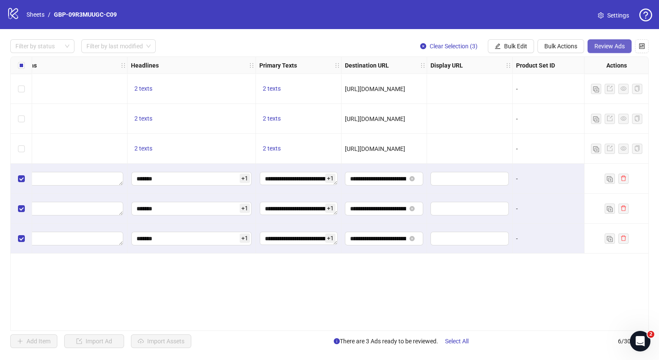
click at [608, 45] on span "Review Ads" at bounding box center [610, 46] width 30 height 7
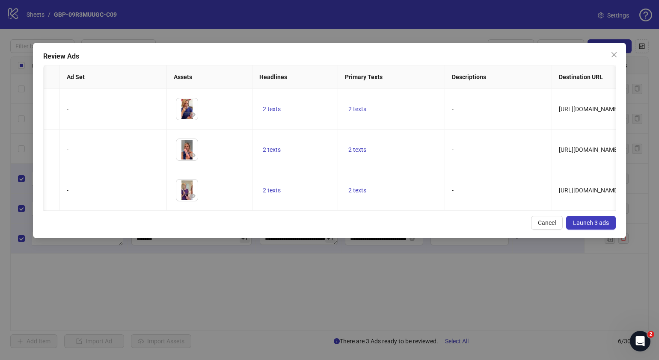
scroll to position [0, 75]
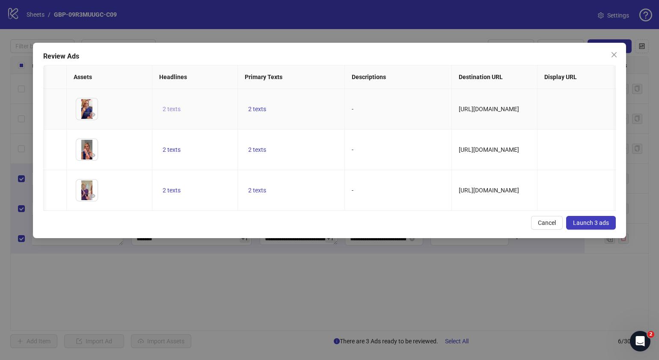
click at [173, 112] on span "2 texts" at bounding box center [172, 109] width 18 height 7
click at [304, 107] on button "button" at bounding box center [305, 102] width 14 height 14
click at [280, 230] on div "Cancel Launch 3 ads" at bounding box center [329, 223] width 573 height 14
click at [255, 108] on span "2 texts" at bounding box center [257, 109] width 18 height 7
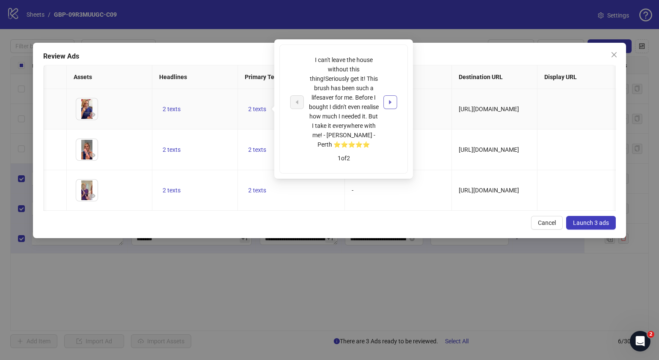
click at [387, 104] on button "button" at bounding box center [391, 102] width 14 height 14
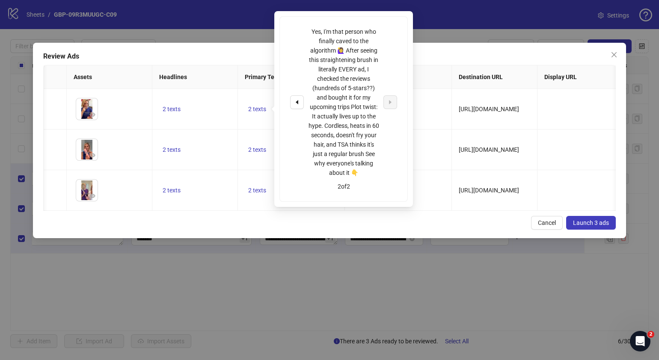
drag, startPoint x: 330, startPoint y: 234, endPoint x: 320, endPoint y: 235, distance: 9.5
click at [330, 230] on div "Cancel Launch 3 ads" at bounding box center [329, 223] width 573 height 14
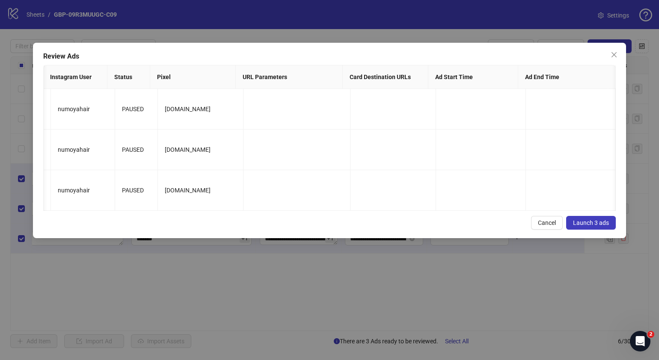
click at [601, 226] on span "Launch 3 ads" at bounding box center [591, 223] width 36 height 7
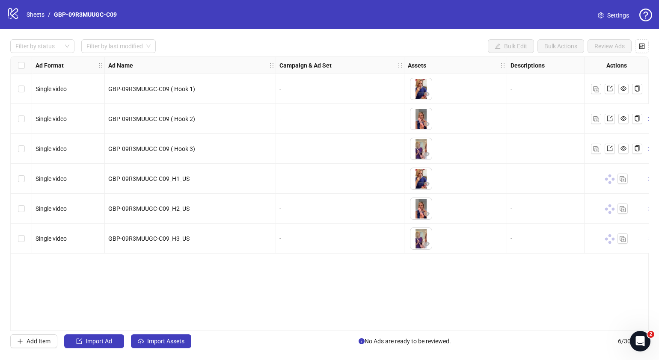
drag, startPoint x: 212, startPoint y: 325, endPoint x: 191, endPoint y: 323, distance: 20.7
click at [191, 323] on div "Ad Format Ad Name Campaign & Ad Set Assets Descriptions Headlines Primary Texts…" at bounding box center [329, 194] width 639 height 275
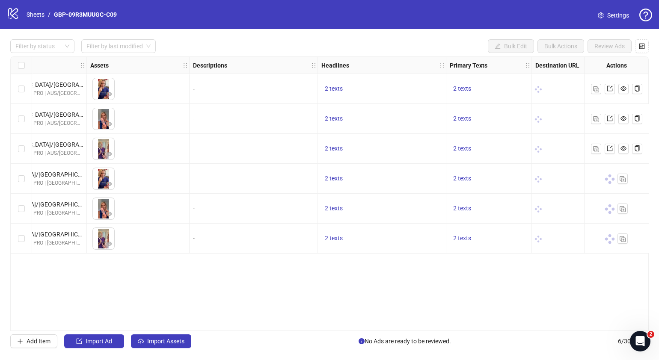
scroll to position [0, 456]
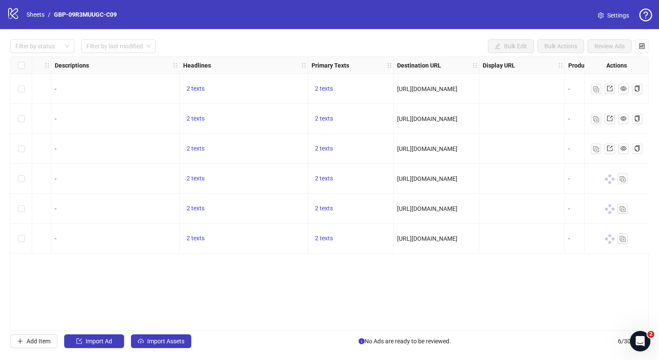
drag, startPoint x: 408, startPoint y: 327, endPoint x: 492, endPoint y: 313, distance: 85.2
click at [492, 313] on div "Ad Format Ad Name Campaign & Ad Set Assets Descriptions Headlines Primary Texts…" at bounding box center [329, 194] width 639 height 275
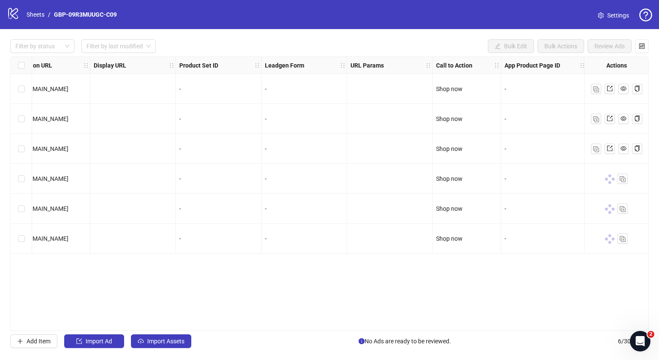
scroll to position [0, 847]
drag, startPoint x: 606, startPoint y: 327, endPoint x: 512, endPoint y: 328, distance: 94.6
click at [512, 328] on div "Ad Format Ad Name Campaign & Ad Set Assets Descriptions Headlines Primary Texts…" at bounding box center [329, 194] width 639 height 275
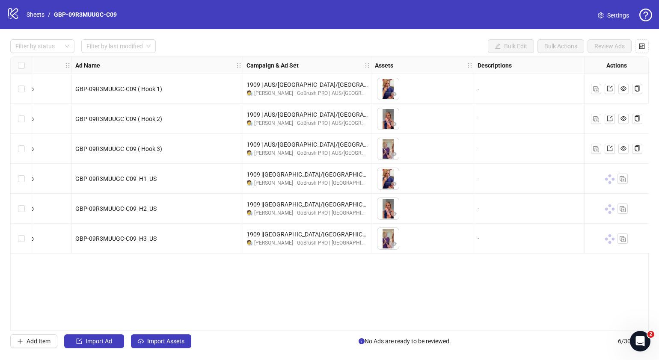
scroll to position [0, 0]
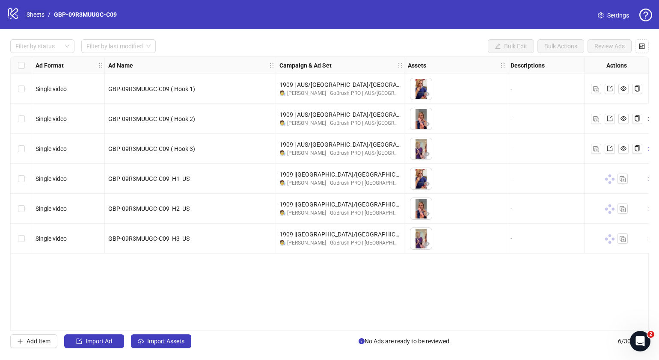
click at [41, 16] on link "Sheets" at bounding box center [35, 14] width 21 height 9
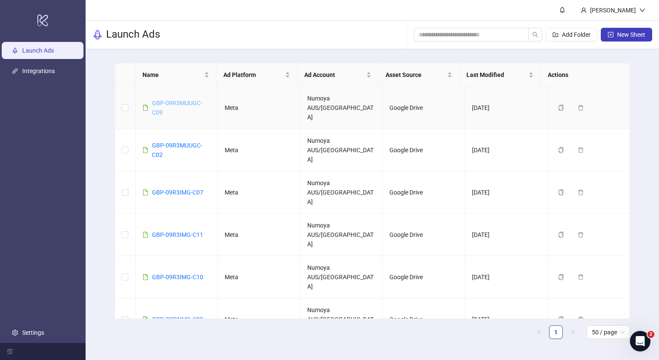
click at [186, 100] on link "GBP-09R3MUUGC-C09" at bounding box center [177, 108] width 51 height 16
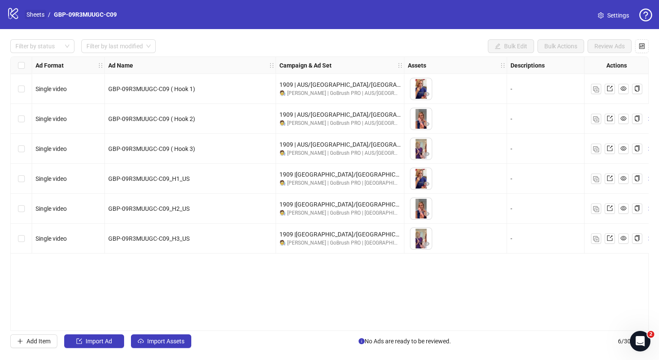
click at [33, 17] on link "Sheets" at bounding box center [35, 14] width 21 height 9
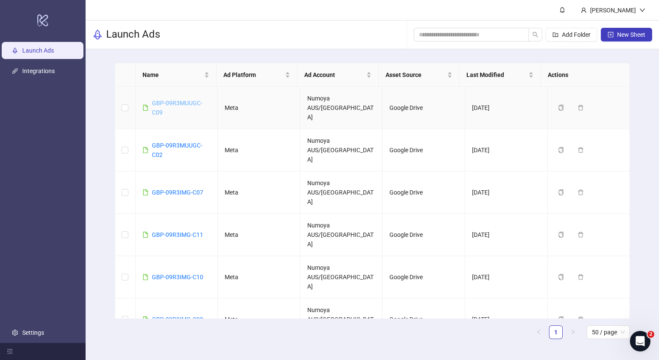
click at [158, 100] on link "GBP-09R3MUUGC-C09" at bounding box center [177, 108] width 51 height 16
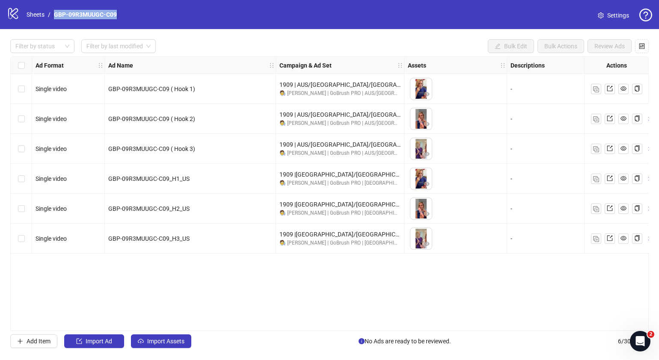
drag, startPoint x: 121, startPoint y: 15, endPoint x: 54, endPoint y: 13, distance: 66.8
click at [54, 13] on div "logo/logo-mobile Sheets / GBP-09R3MUUGC-C09 Settings" at bounding box center [330, 14] width 646 height 15
copy link "GBP-09R3MUUGC-C09"
click at [42, 13] on link "Sheets" at bounding box center [35, 14] width 21 height 9
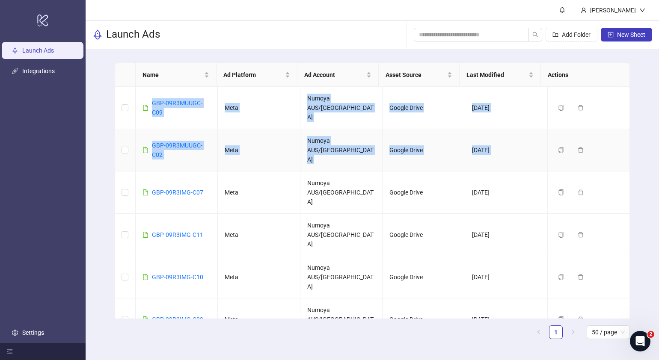
drag, startPoint x: 622, startPoint y: 137, endPoint x: 625, endPoint y: 131, distance: 6.5
click at [625, 131] on div "GBP-09R3MUUGC-C09 Meta Numoya AUS/[GEOGRAPHIC_DATA] Google Drive [DATE] Duplica…" at bounding box center [372, 203] width 515 height 232
drag, startPoint x: 625, startPoint y: 131, endPoint x: 642, endPoint y: 199, distance: 70.1
click at [642, 199] on div "Name Ad Platform Ad Account Asset Source Last Modified Actions GBP-09R3MUUGC-C0…" at bounding box center [373, 204] width 574 height 311
click at [641, 192] on div "Name Ad Platform Ad Account Asset Source Last Modified Actions GBP-09R3MUUGC-C0…" at bounding box center [373, 204] width 574 height 311
